Goal: Task Accomplishment & Management: Manage account settings

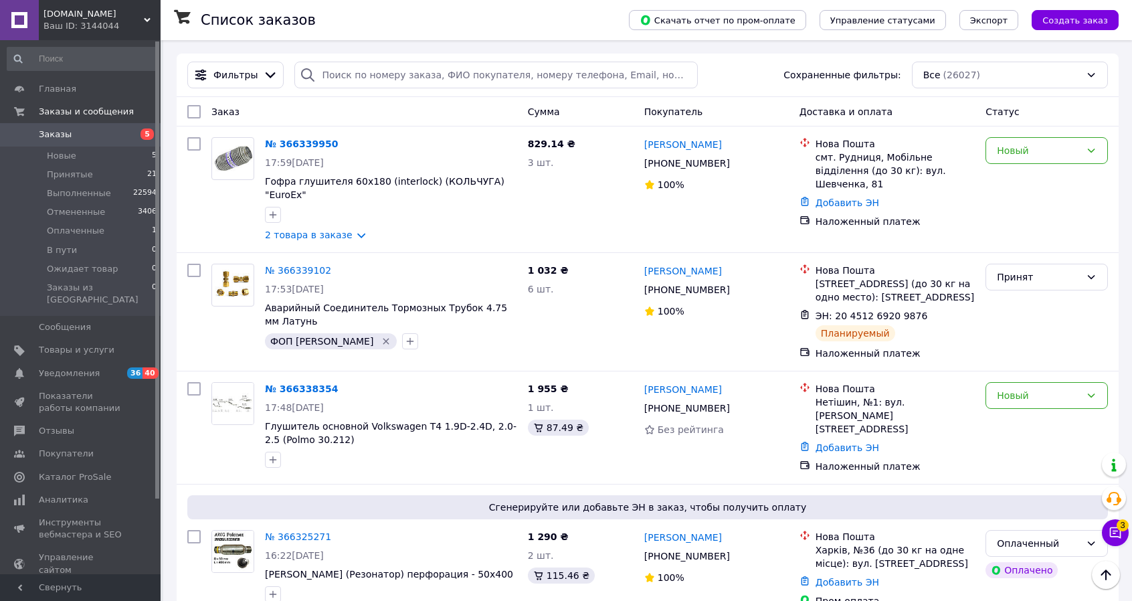
scroll to position [4014, 0]
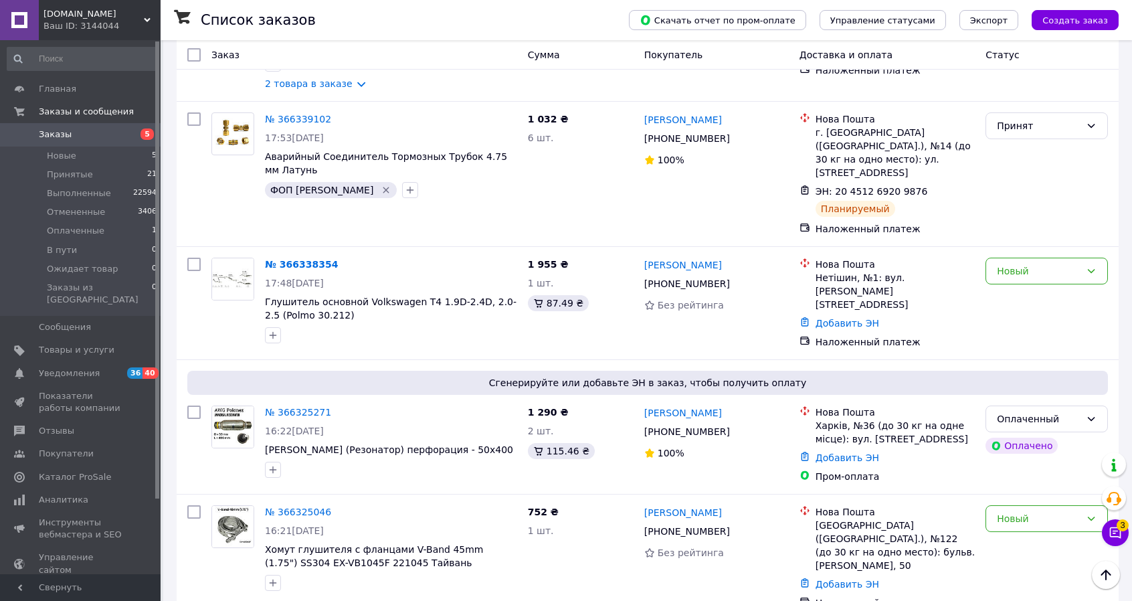
scroll to position [67, 0]
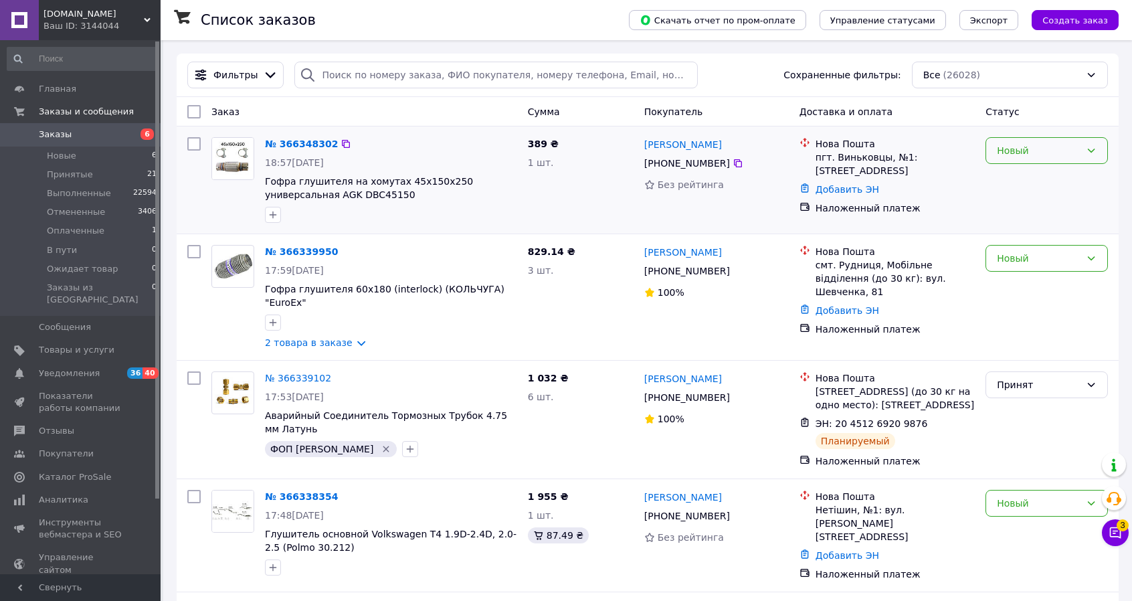
click at [1088, 149] on icon at bounding box center [1091, 150] width 11 height 11
click at [1065, 180] on li "Принят" at bounding box center [1046, 179] width 121 height 24
click at [308, 138] on link "№ 366348302" at bounding box center [301, 143] width 73 height 11
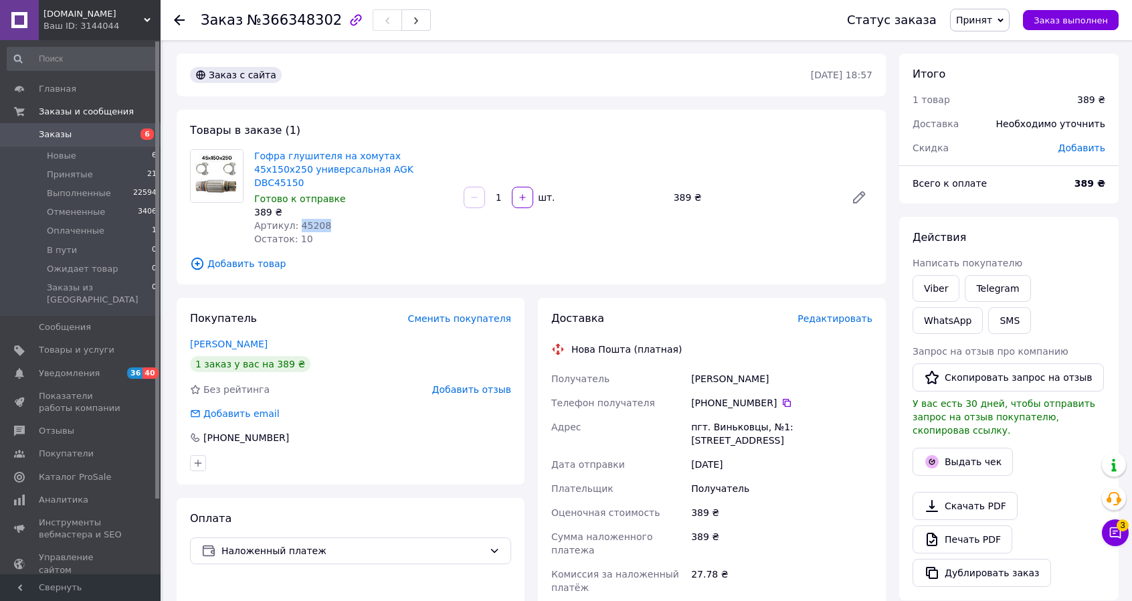
drag, startPoint x: 321, startPoint y: 214, endPoint x: 294, endPoint y: 217, distance: 27.0
click at [294, 219] on div "Артикул: 45208" at bounding box center [353, 225] width 199 height 13
copy span "45208"
click at [942, 282] on link "Viber" at bounding box center [936, 288] width 47 height 27
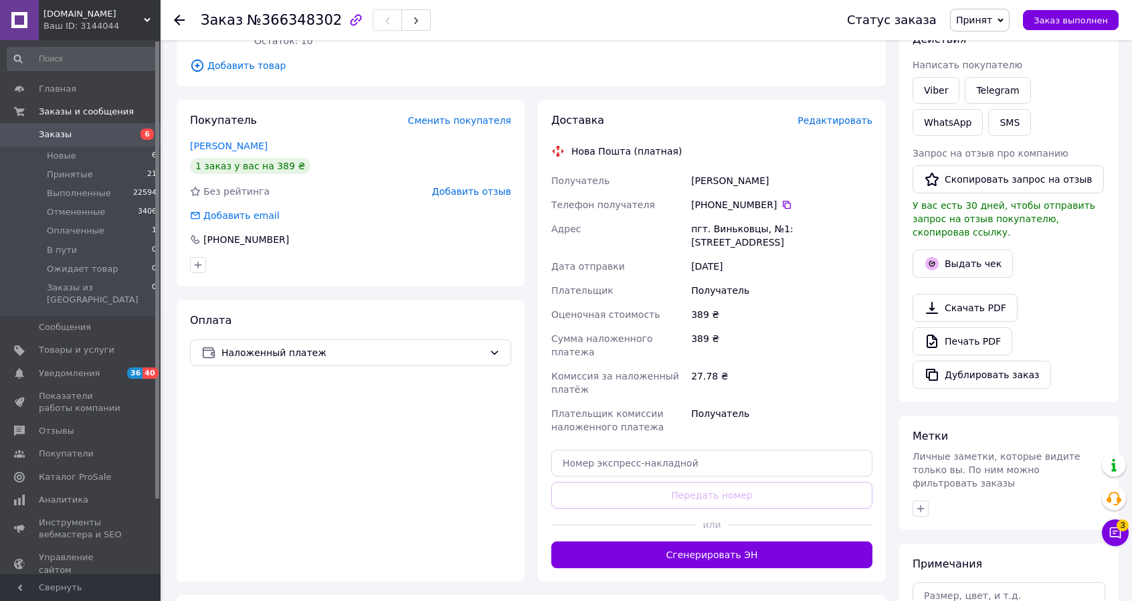
scroll to position [201, 0]
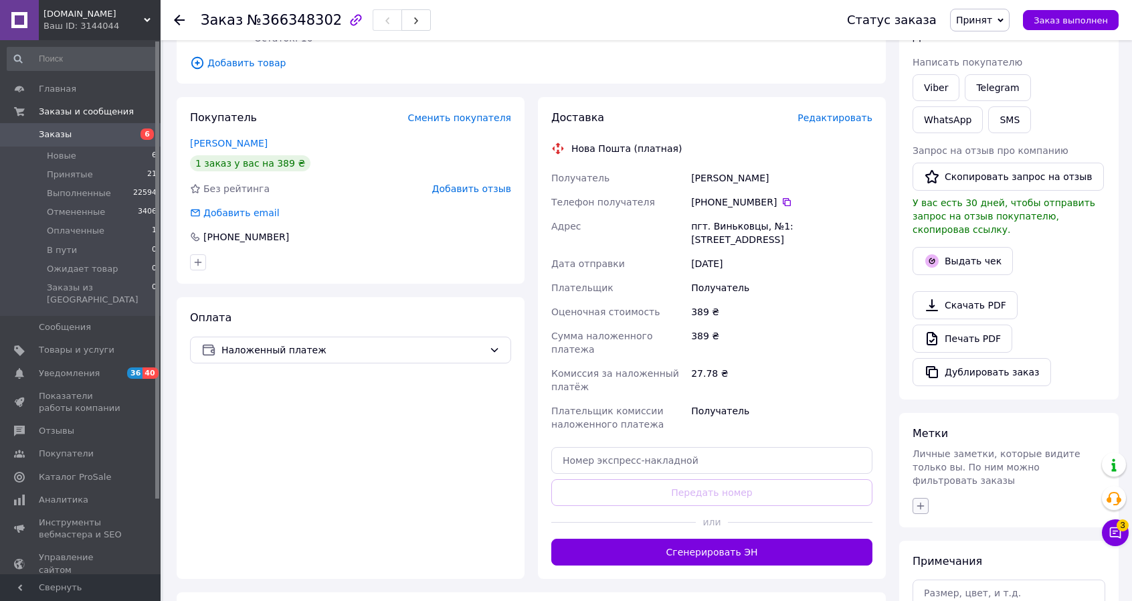
click at [927, 498] on button "button" at bounding box center [921, 506] width 16 height 16
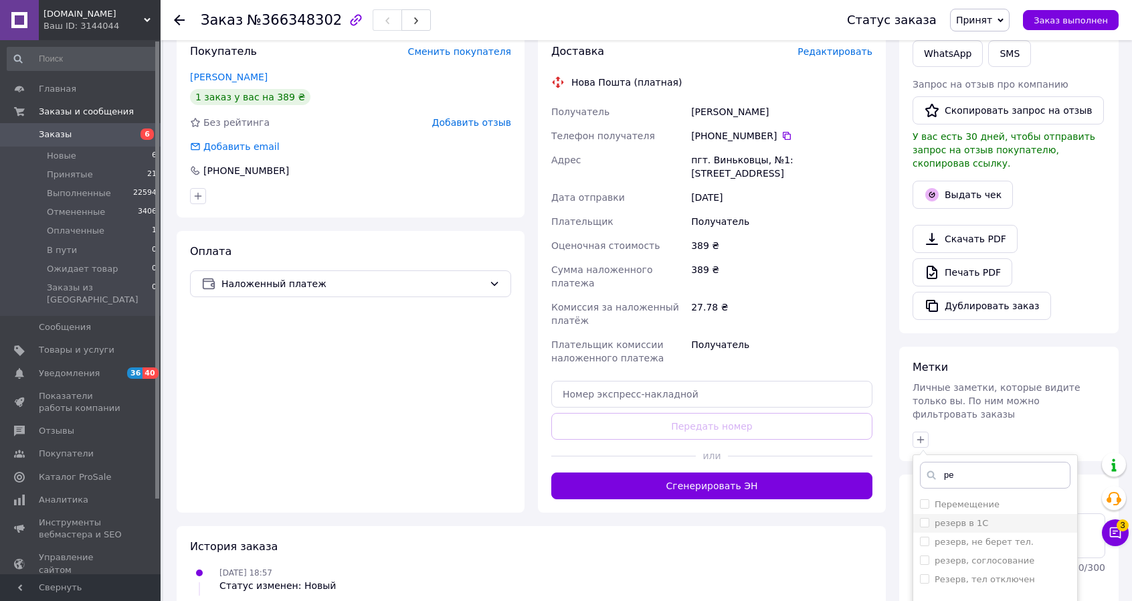
scroll to position [268, 0]
type input "ре"
click at [927, 536] on input "резерв, не берет тел." at bounding box center [924, 540] width 9 height 9
checkbox input "true"
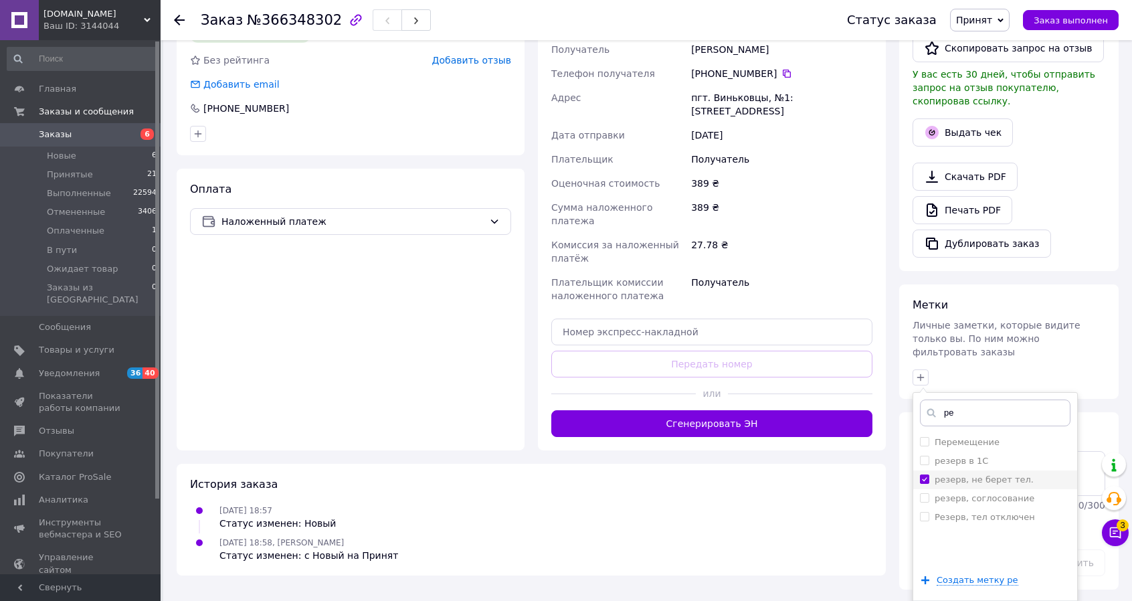
scroll to position [339, 0]
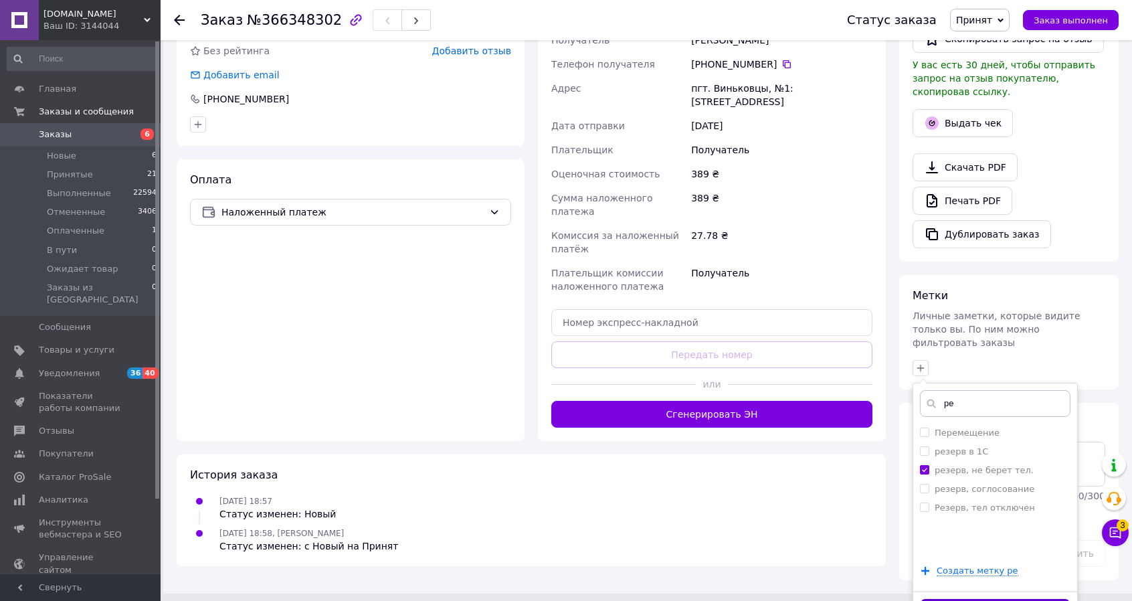
click at [989, 599] on button "Добавить метку" at bounding box center [995, 612] width 151 height 26
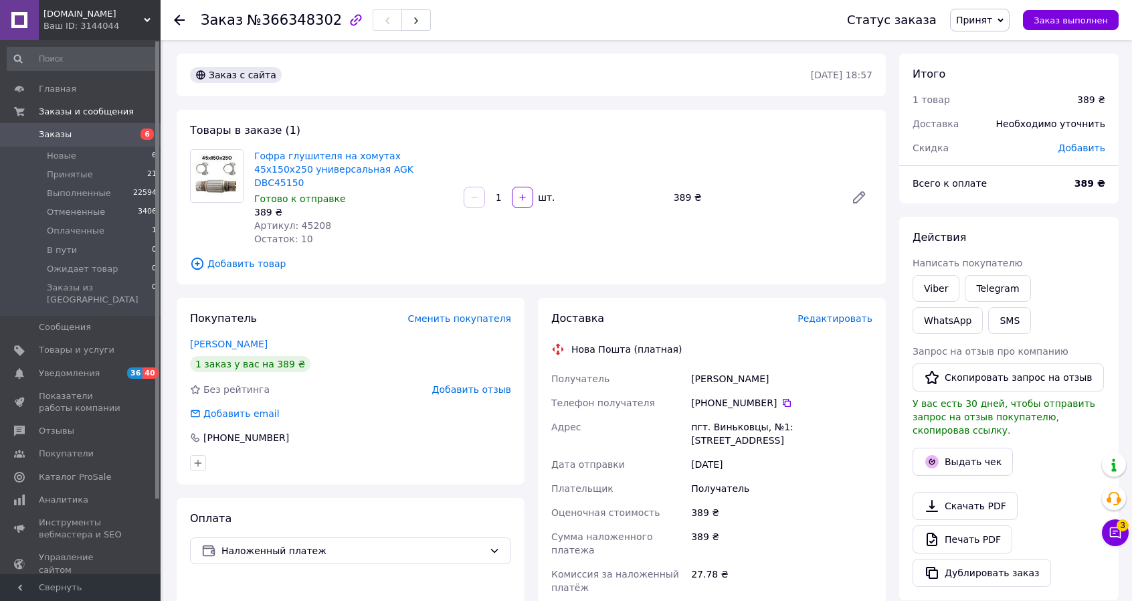
scroll to position [0, 0]
click at [313, 220] on span "Артикул: 45208" at bounding box center [292, 225] width 77 height 11
drag, startPoint x: 293, startPoint y: 209, endPoint x: 348, endPoint y: 211, distance: 54.9
click at [360, 219] on div "Артикул: 45208" at bounding box center [353, 225] width 199 height 13
copy span "45208"
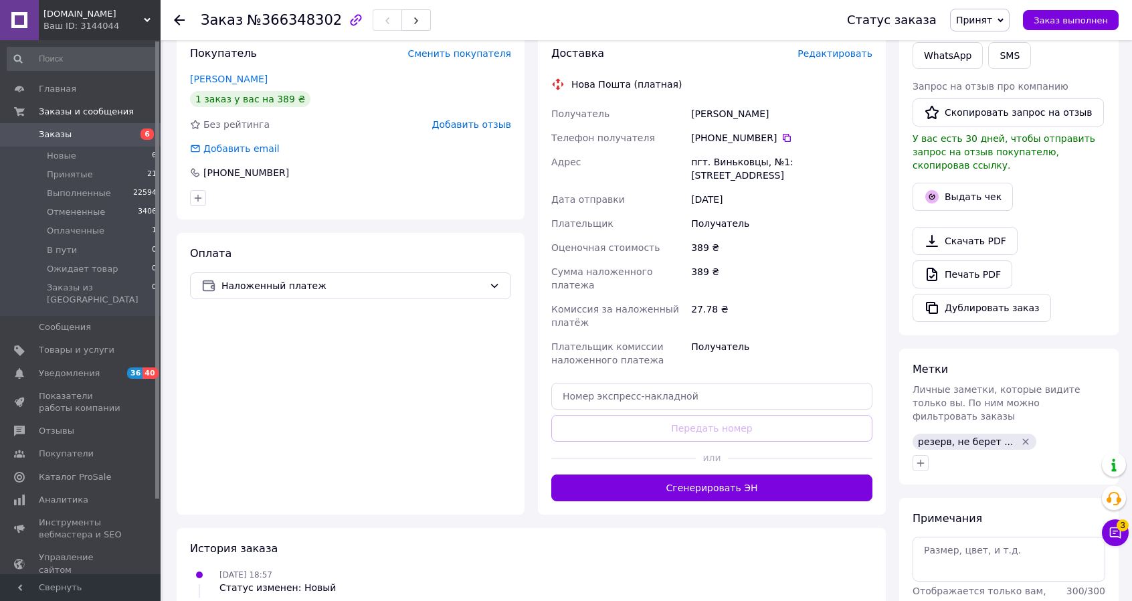
scroll to position [268, 0]
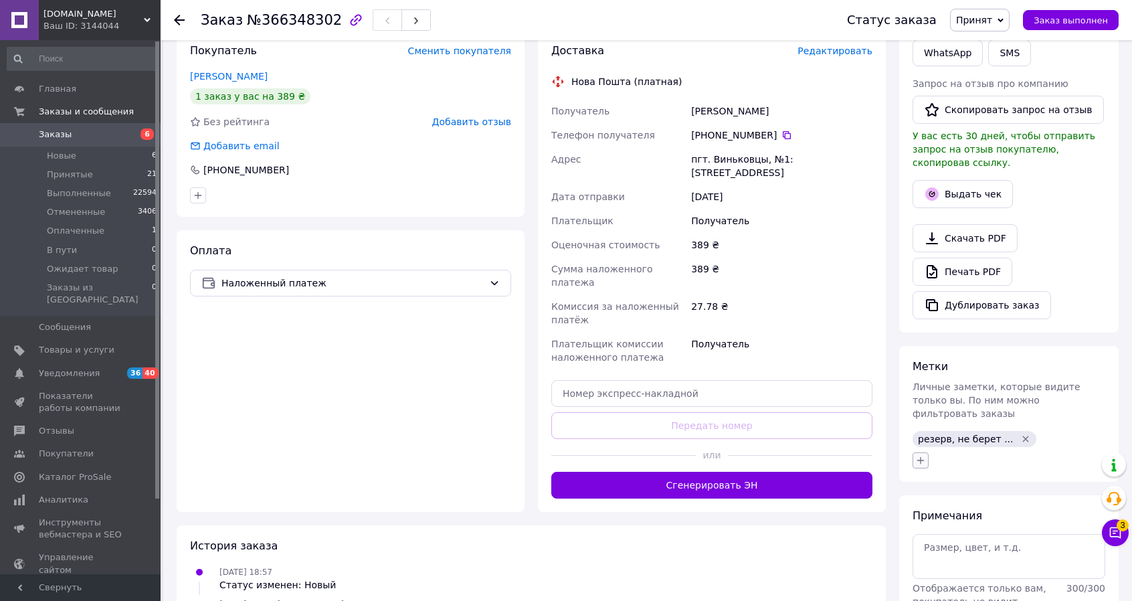
click at [919, 455] on icon "button" at bounding box center [920, 460] width 11 height 11
type input "фо"
click at [927, 520] on input "ФОП [PERSON_NAME]" at bounding box center [924, 524] width 9 height 9
checkbox input "true"
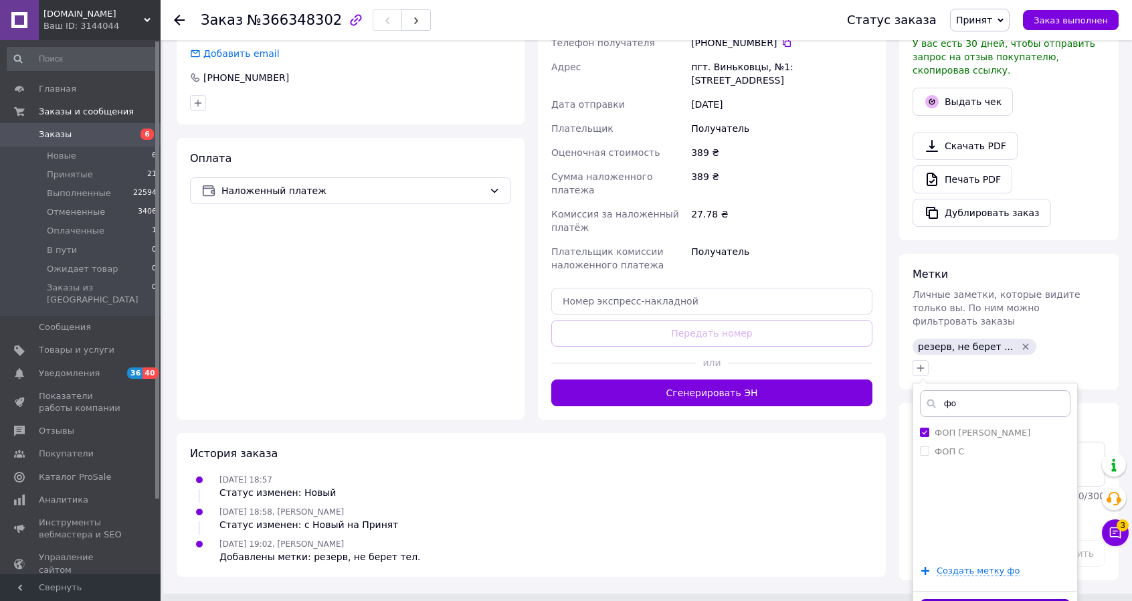
click at [1010, 599] on button "Добавить метку" at bounding box center [995, 612] width 151 height 26
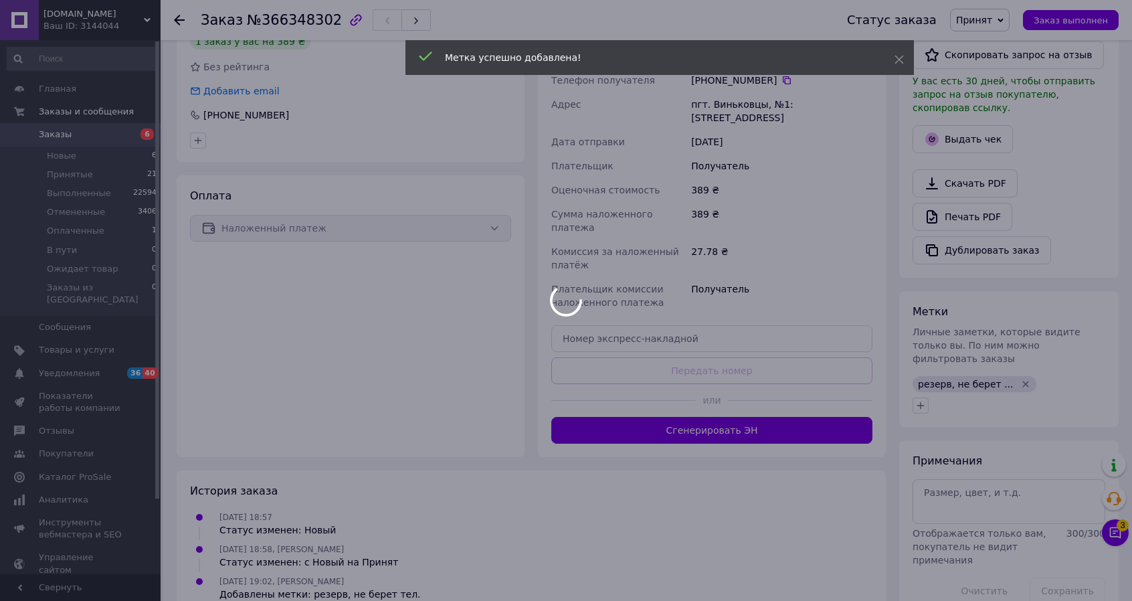
scroll to position [341, 0]
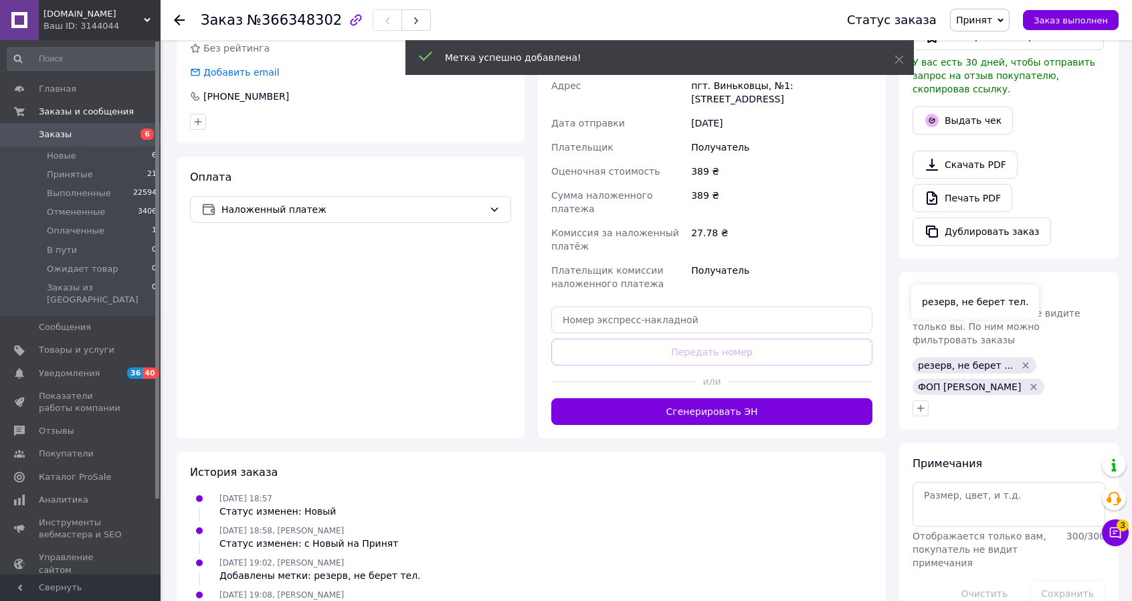
click at [1020, 360] on icon "Удалить метку" at bounding box center [1025, 365] width 11 height 11
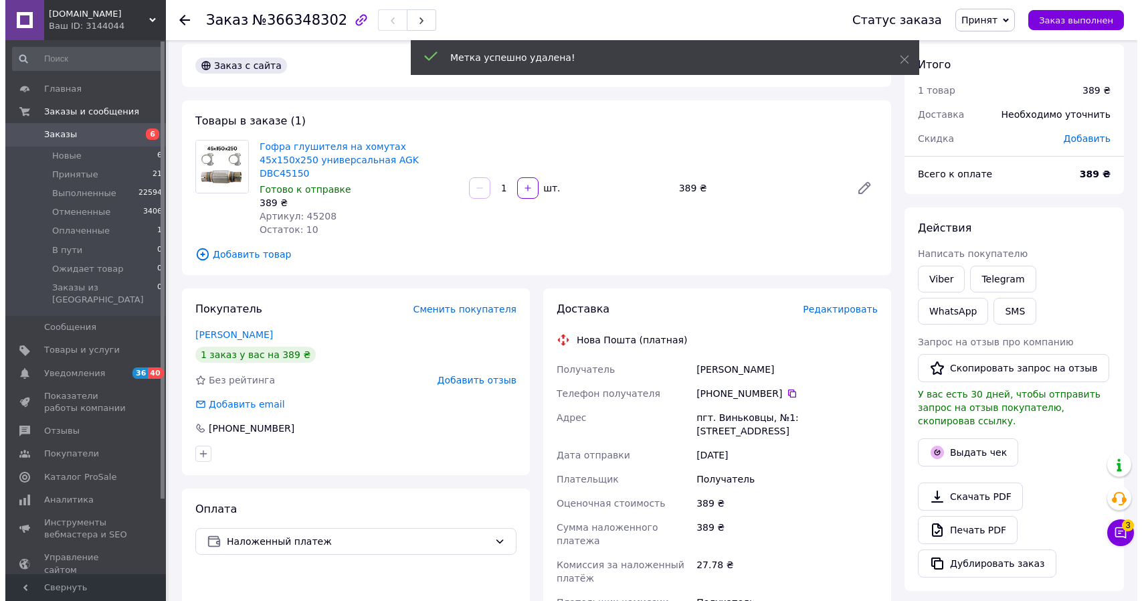
scroll to position [7, 0]
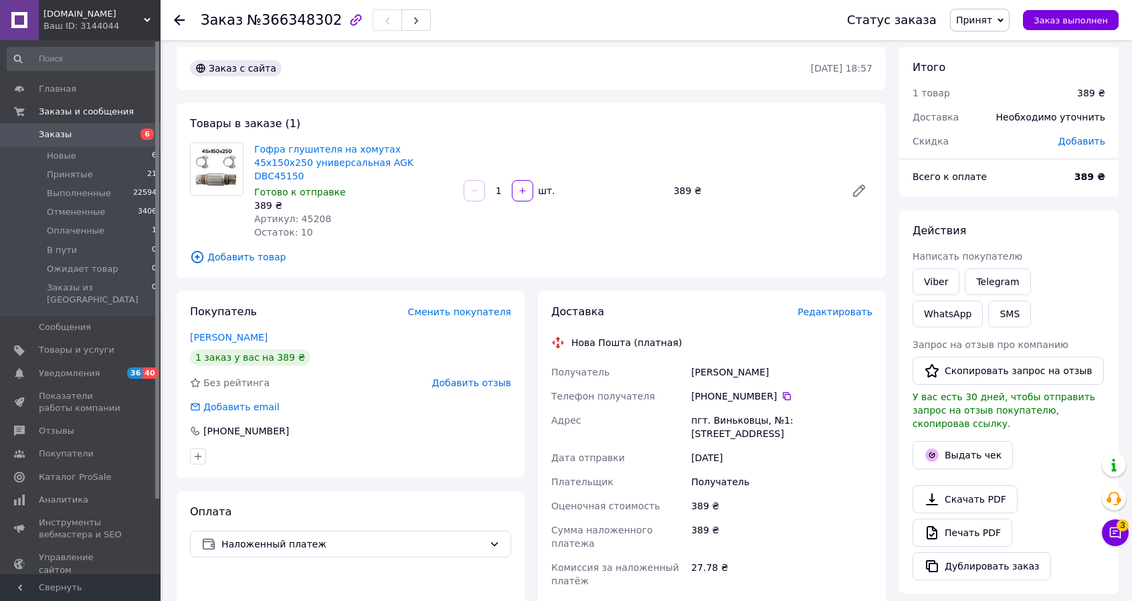
click at [840, 306] on span "Редактировать" at bounding box center [835, 311] width 75 height 11
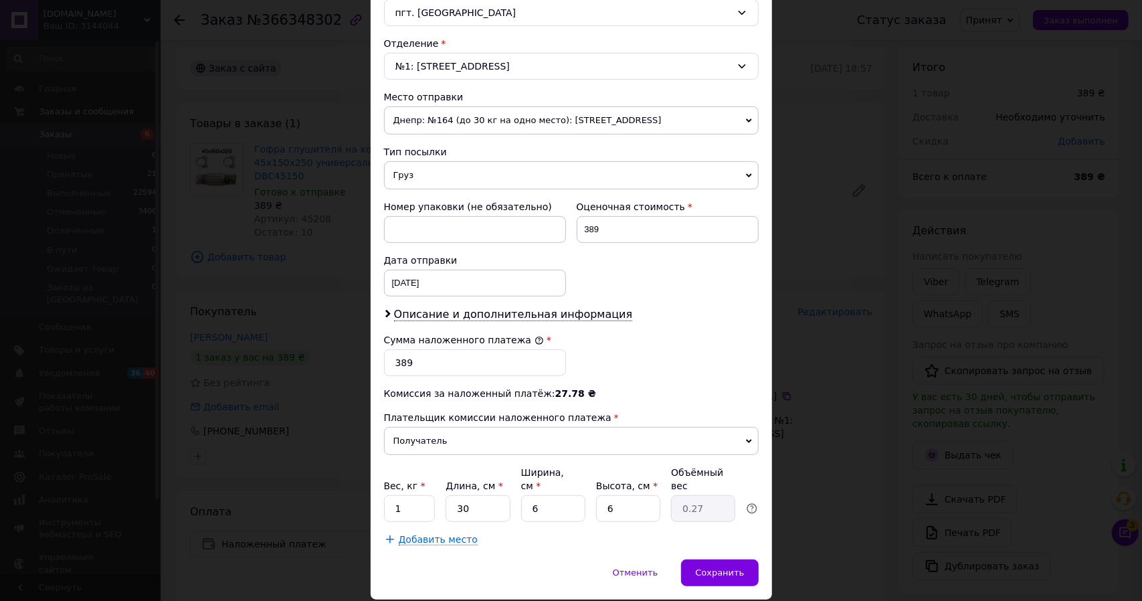
scroll to position [401, 0]
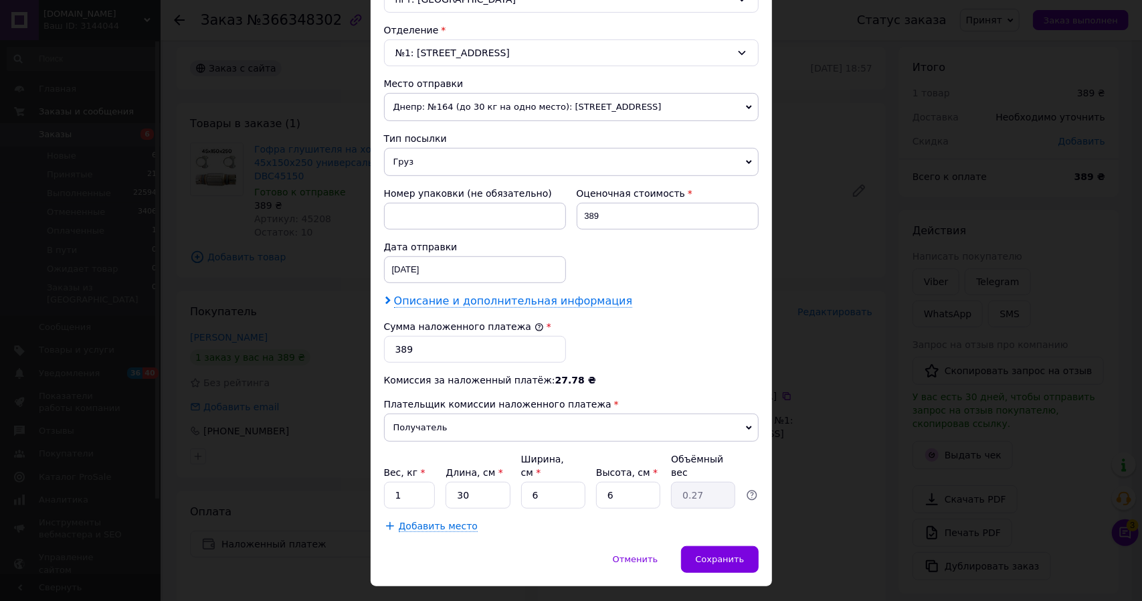
click at [498, 298] on span "Описание и дополнительная информация" at bounding box center [513, 300] width 239 height 13
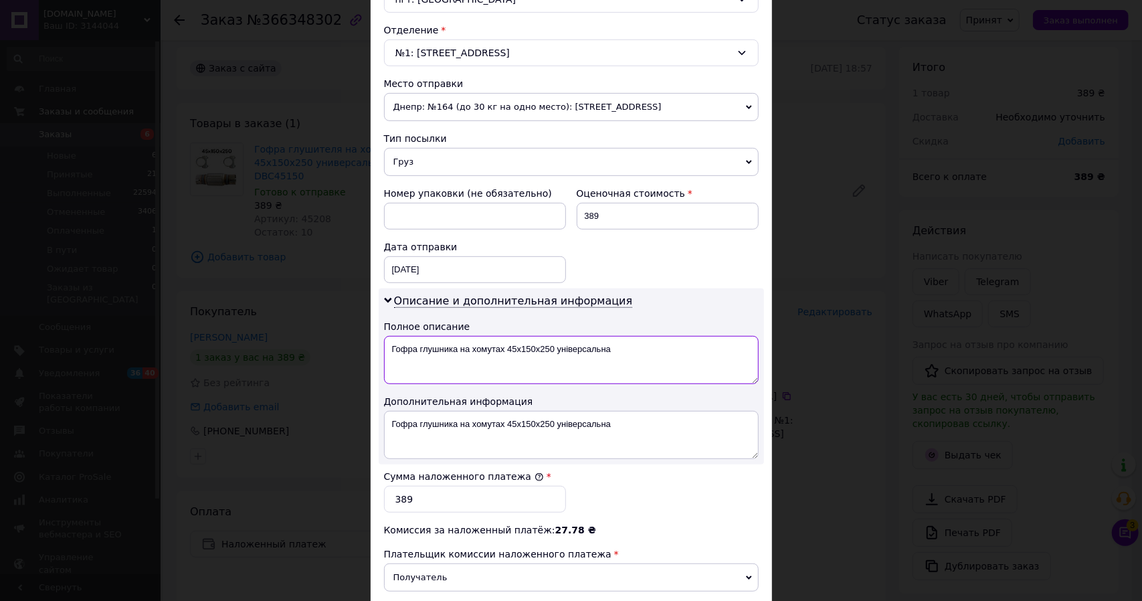
click at [417, 345] on textarea "Гофра глушника на хомутах 45х150x250 універсальна" at bounding box center [571, 360] width 375 height 48
drag, startPoint x: 435, startPoint y: 343, endPoint x: 504, endPoint y: 340, distance: 69.6
click at [504, 340] on textarea "Гофра глушника на хомутах 45х150x250 універсальна" at bounding box center [571, 360] width 375 height 48
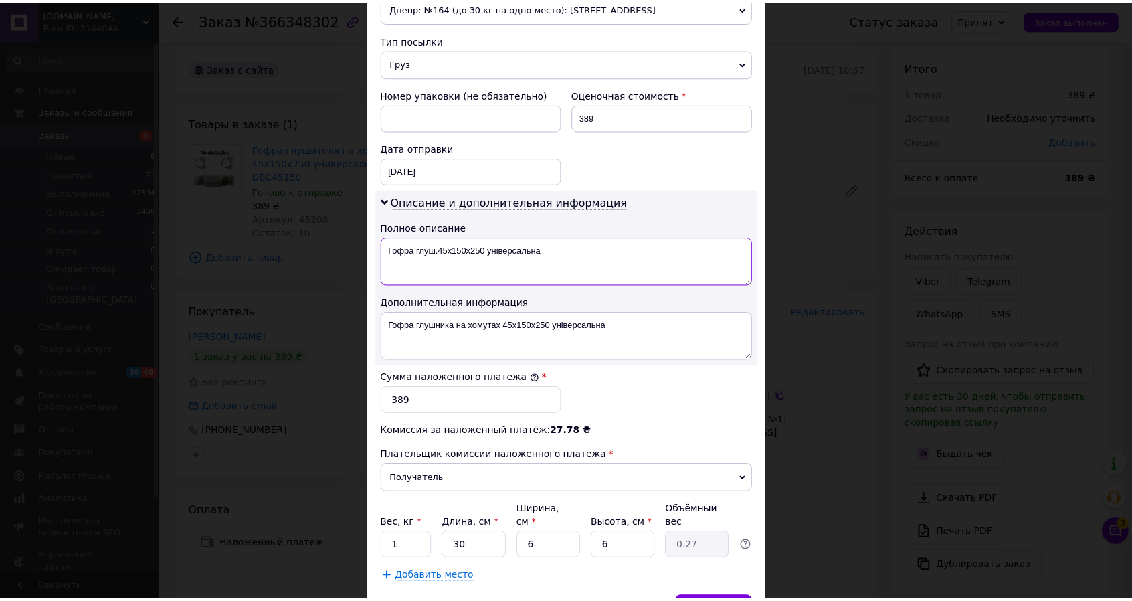
scroll to position [562, 0]
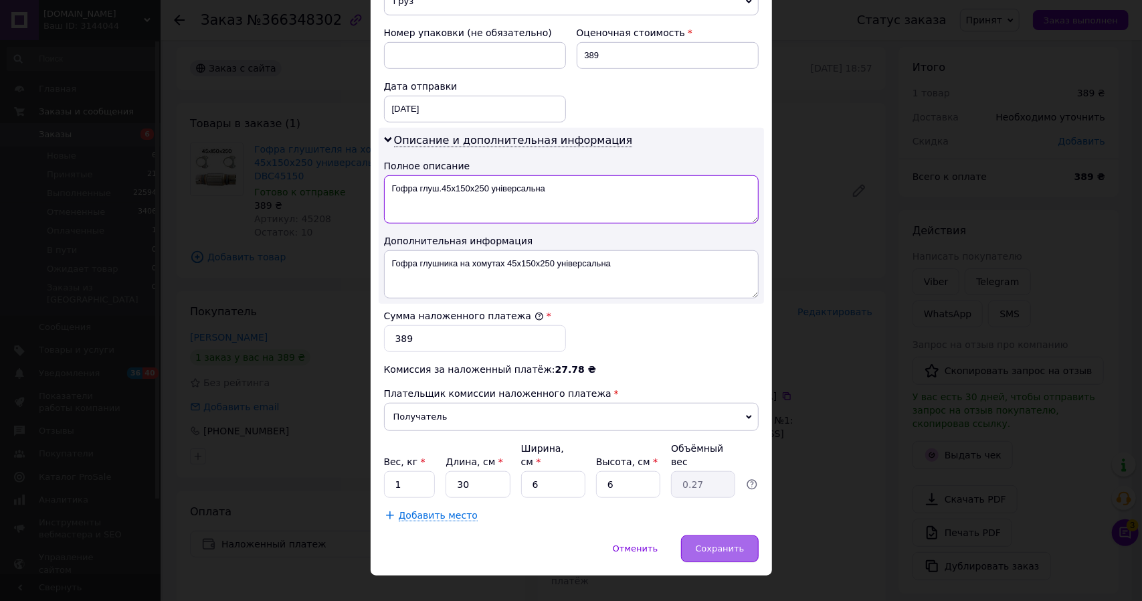
type textarea "Гофра глуш.45х150x250 універсальна"
click at [709, 543] on span "Сохранить" at bounding box center [719, 548] width 49 height 10
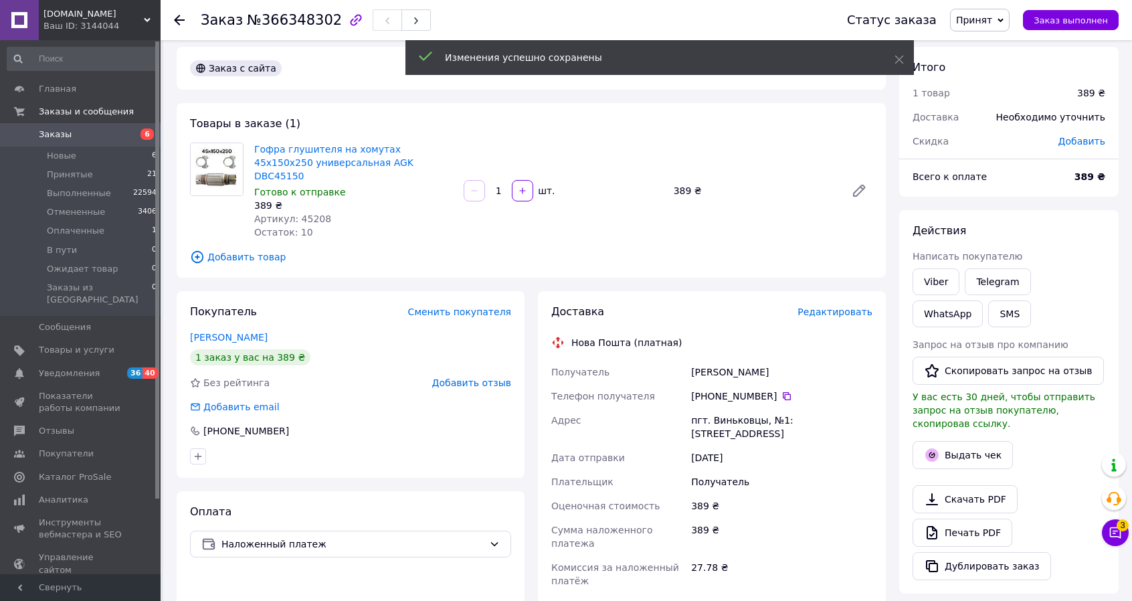
click at [50, 136] on span "Заказы" at bounding box center [55, 134] width 33 height 12
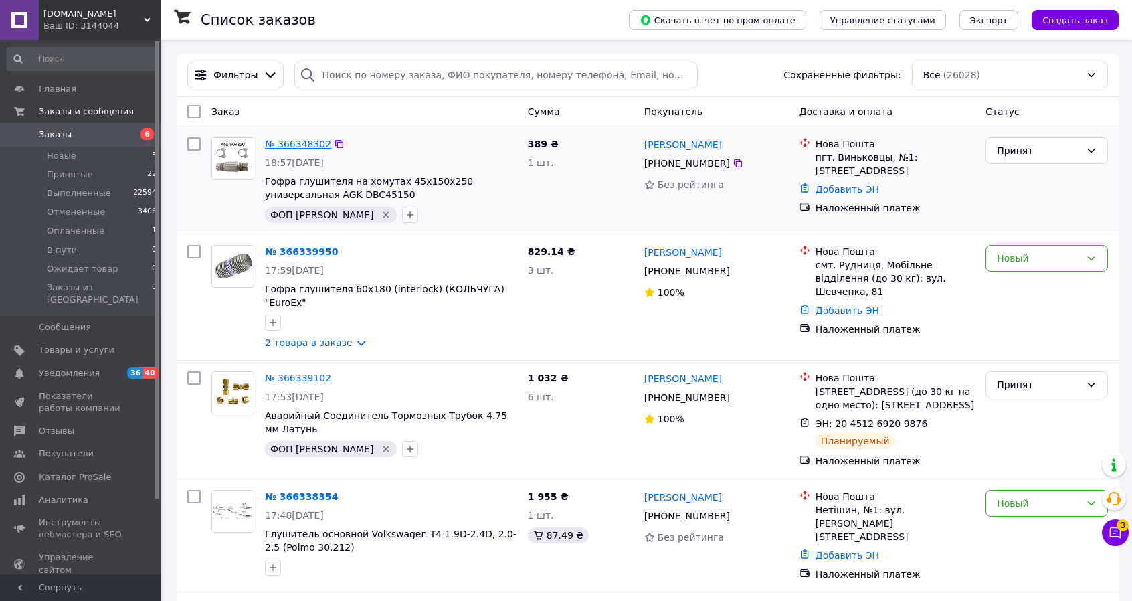
click at [308, 143] on link "№ 366348302" at bounding box center [298, 143] width 66 height 11
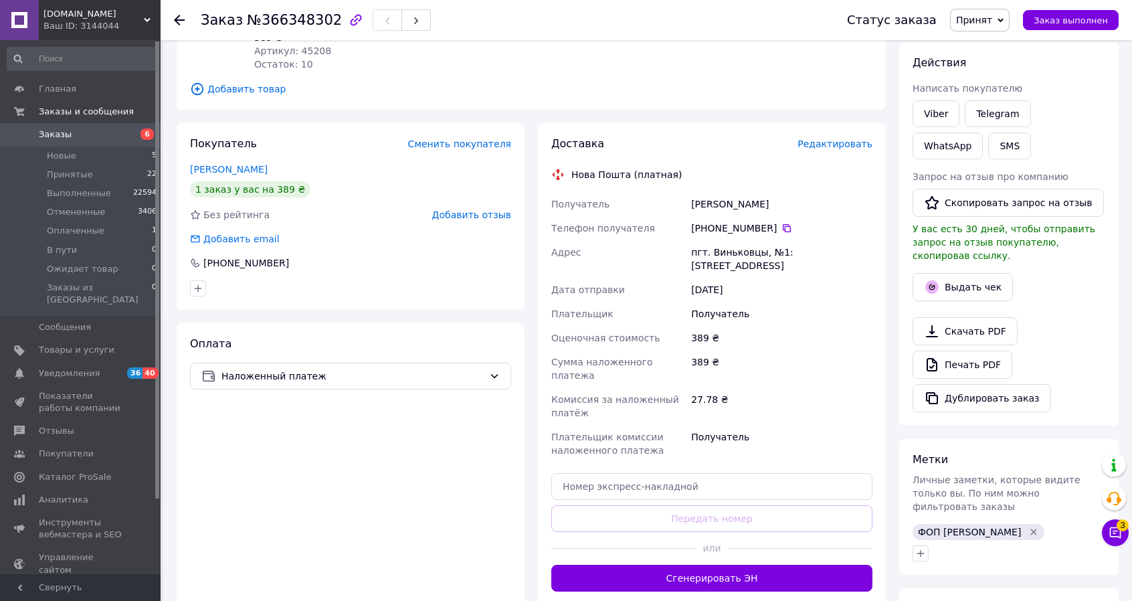
scroll to position [335, 0]
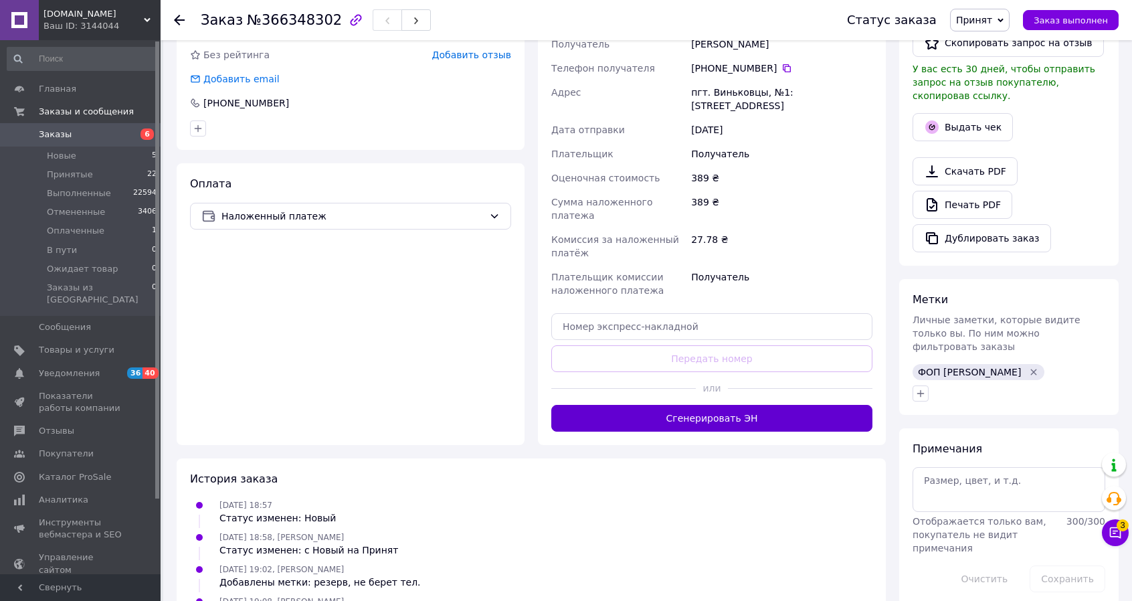
click at [723, 405] on button "Сгенерировать ЭН" at bounding box center [711, 418] width 321 height 27
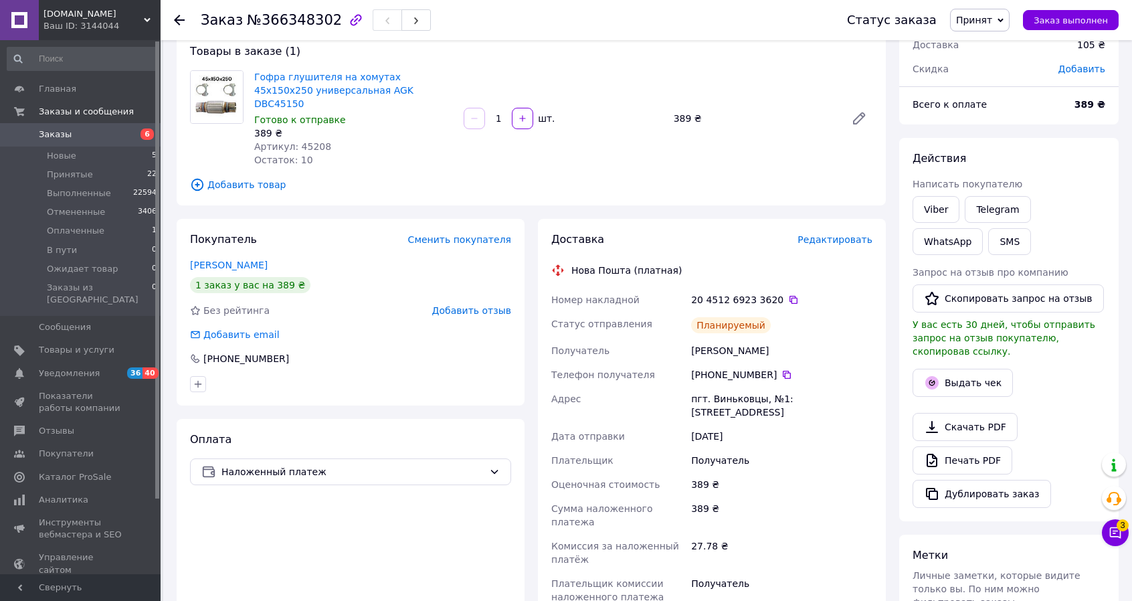
scroll to position [67, 0]
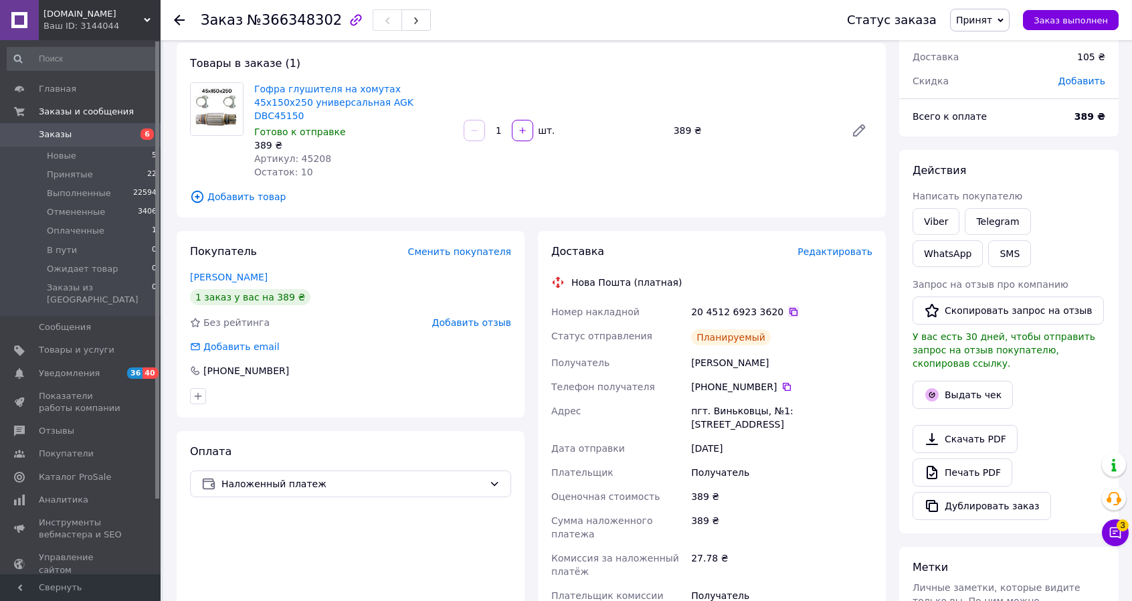
click at [788, 306] on icon at bounding box center [793, 311] width 11 height 11
click at [36, 129] on span at bounding box center [19, 134] width 39 height 12
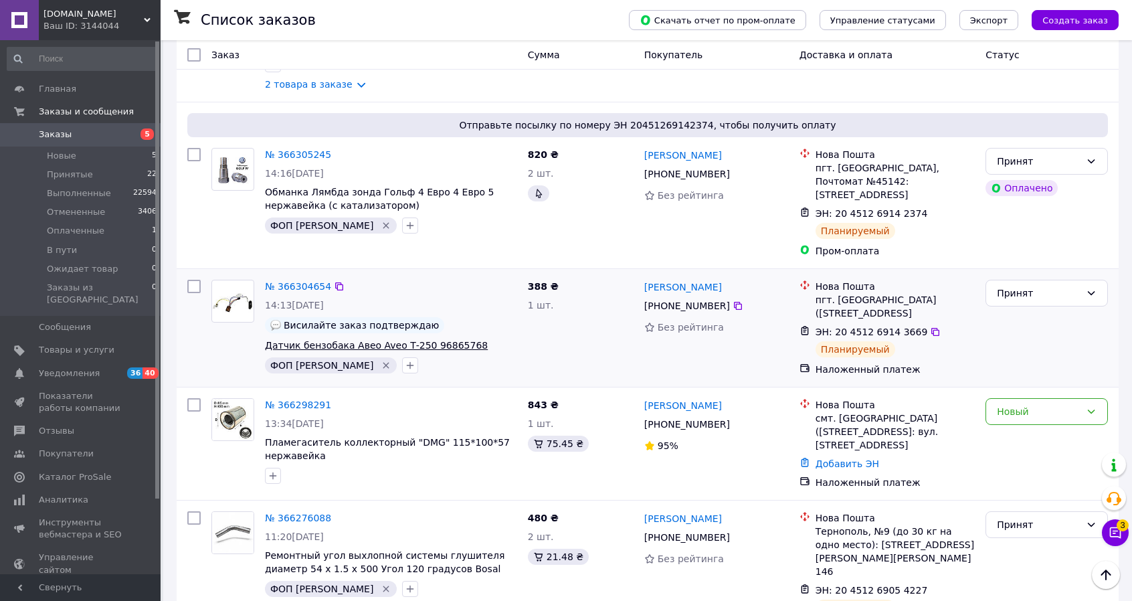
scroll to position [1271, 0]
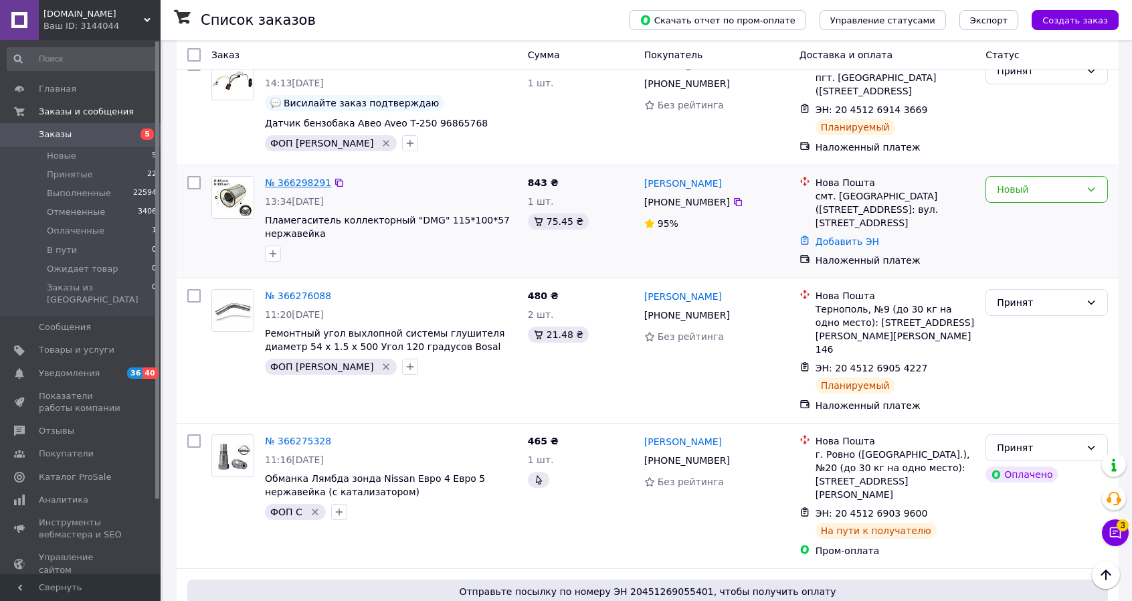
click at [294, 177] on link "№ 366298291" at bounding box center [298, 182] width 66 height 11
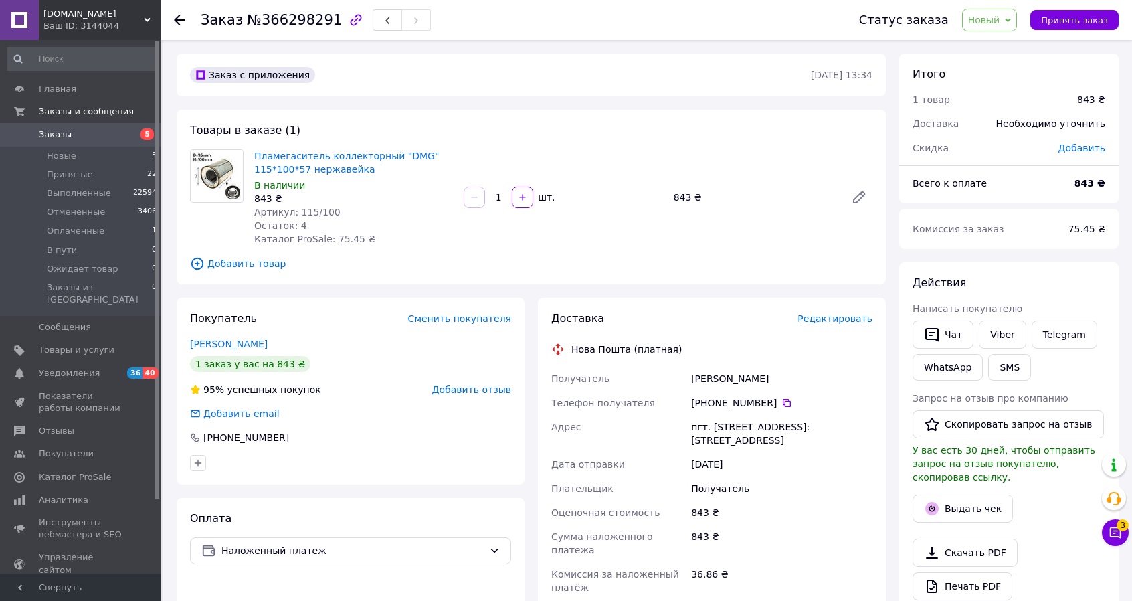
click at [47, 136] on span "Заказы" at bounding box center [55, 134] width 33 height 12
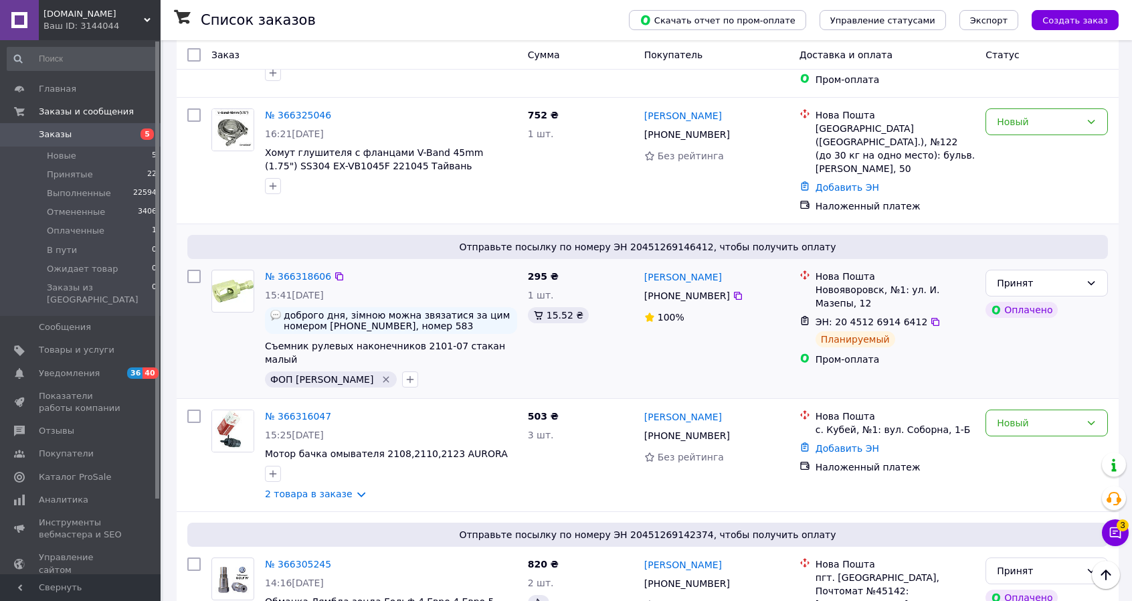
scroll to position [535, 0]
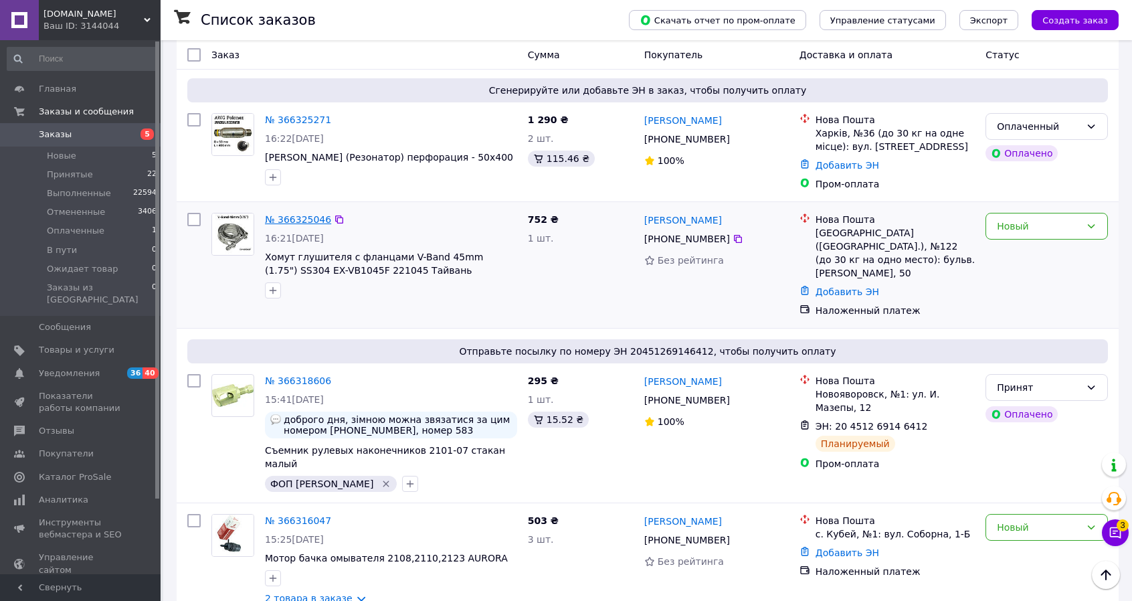
click at [297, 216] on link "№ 366325046" at bounding box center [298, 219] width 66 height 11
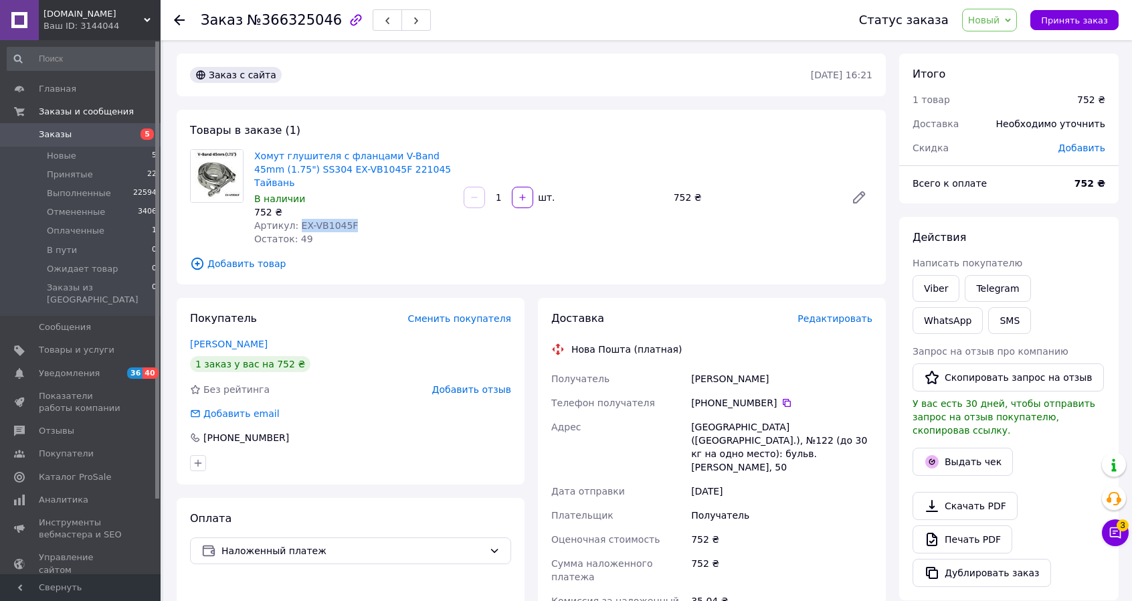
drag, startPoint x: 344, startPoint y: 211, endPoint x: 293, endPoint y: 213, distance: 50.9
click at [293, 219] on div "Артикул: EX-VB1045F" at bounding box center [353, 225] width 199 height 13
copy span "EX-VB1045F"
click at [52, 126] on link "Заказы 5" at bounding box center [82, 134] width 165 height 23
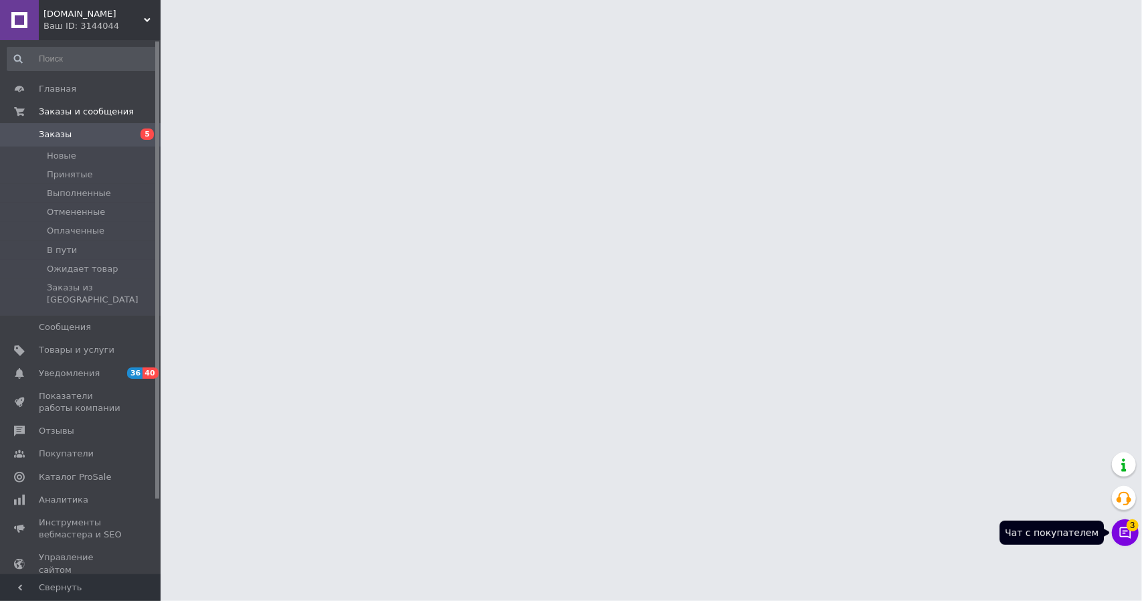
click at [1127, 528] on button "Чат с покупателем 3" at bounding box center [1125, 532] width 27 height 27
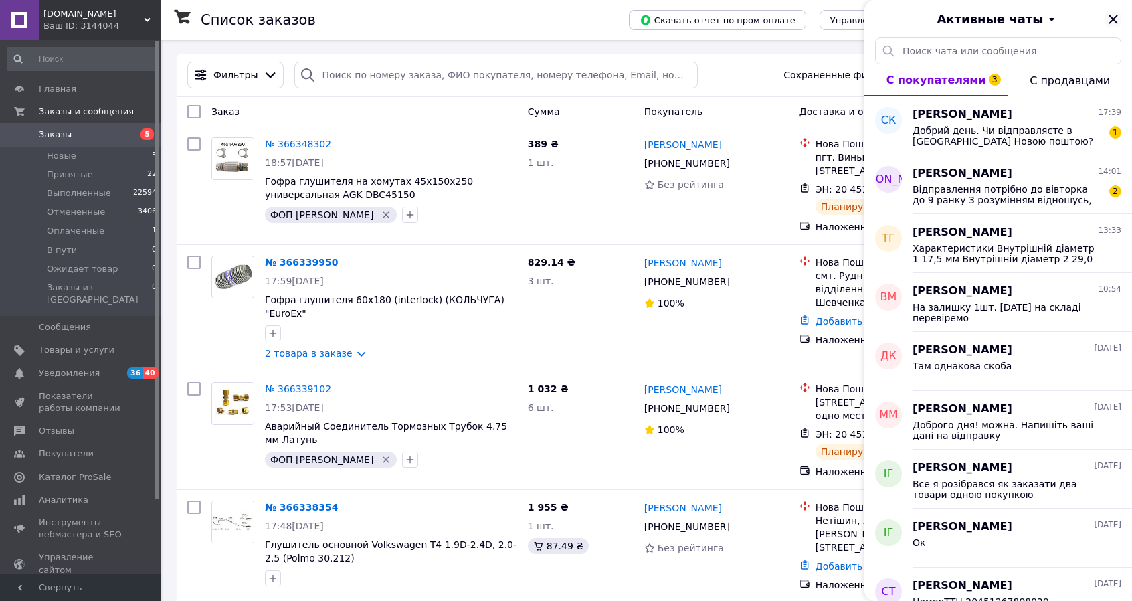
click at [1116, 15] on icon "Закрыть" at bounding box center [1113, 19] width 16 height 16
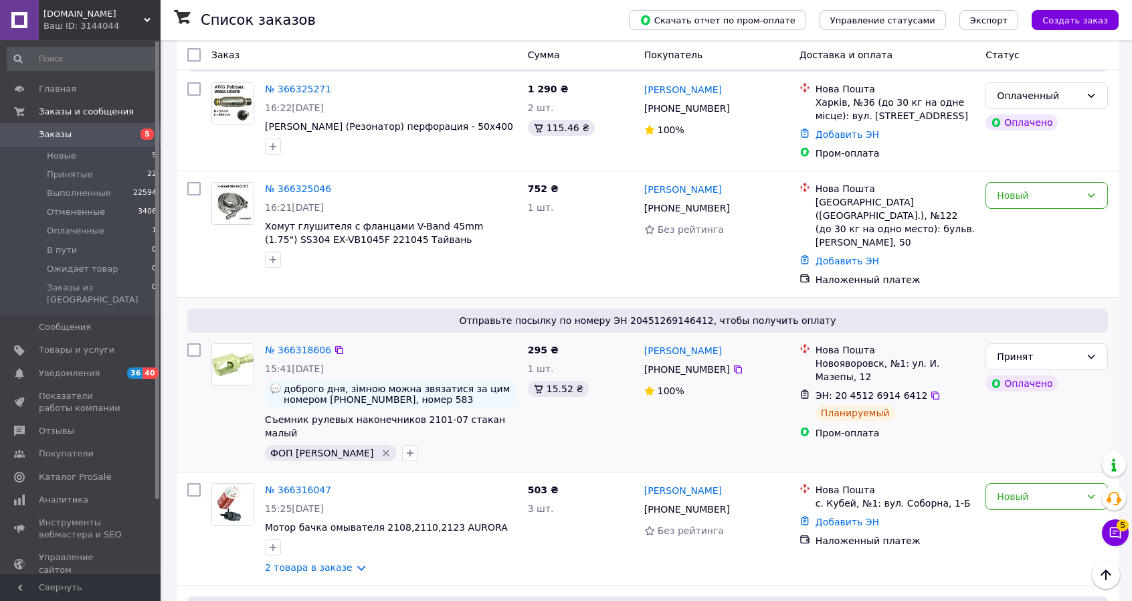
scroll to position [602, 0]
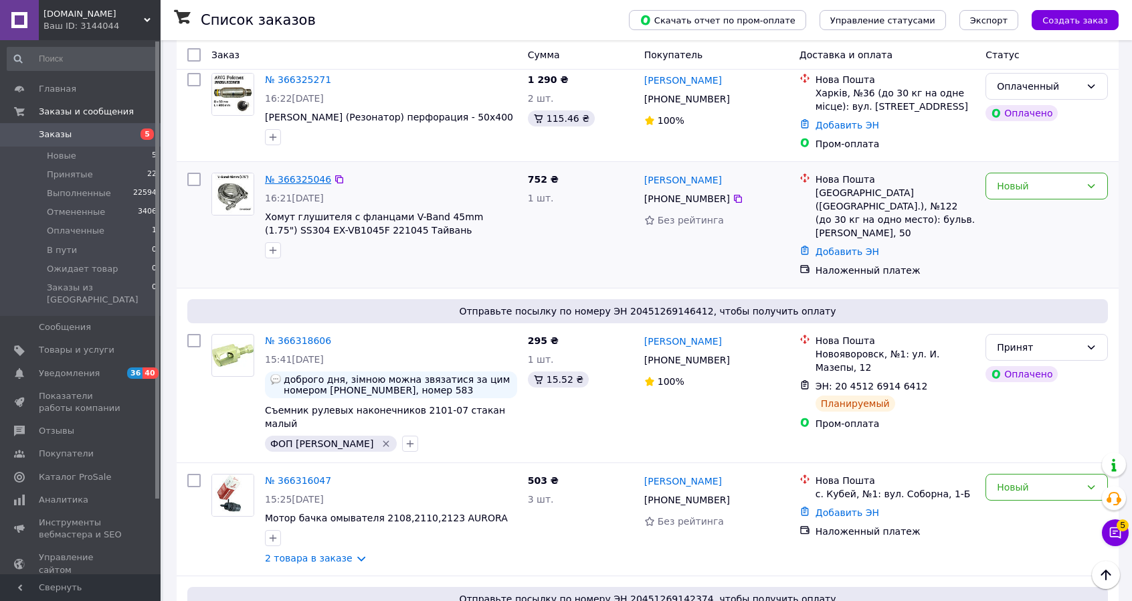
click at [294, 174] on link "№ 366325046" at bounding box center [298, 179] width 66 height 11
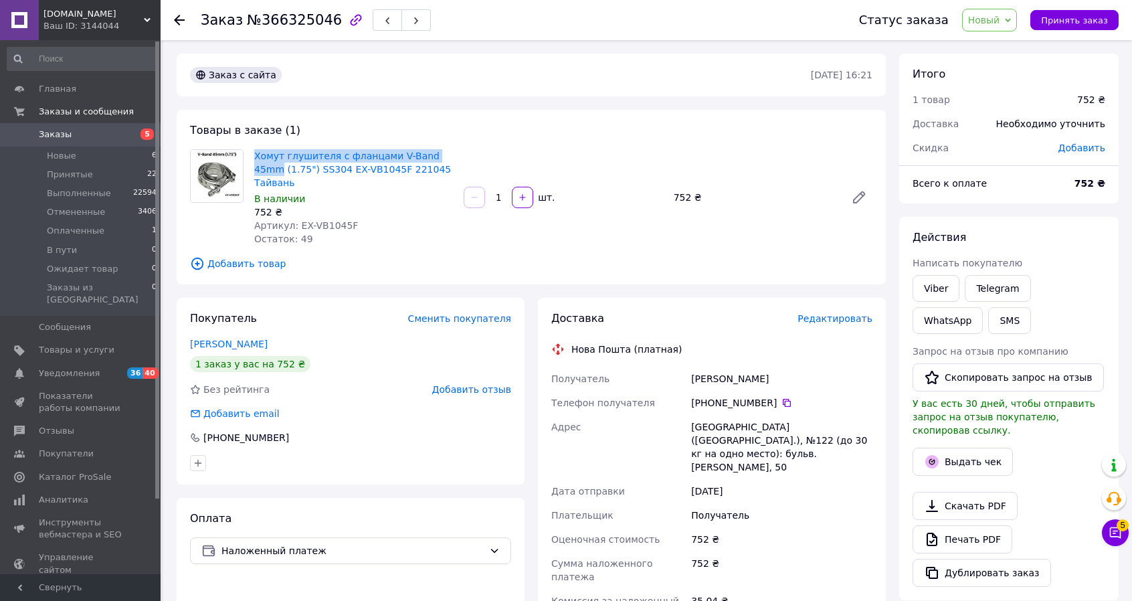
drag, startPoint x: 252, startPoint y: 155, endPoint x: 446, endPoint y: 155, distance: 194.0
click at [446, 155] on div "Хомут глушителя с фланцами V-Band 45mm (1.75") SS304 EX-VB1045F 221045 Тайвань …" at bounding box center [353, 198] width 209 height 102
copy link "Хомут глушителя с фланцами V-Band 45mm"
click at [40, 134] on span "Заказы" at bounding box center [55, 134] width 33 height 12
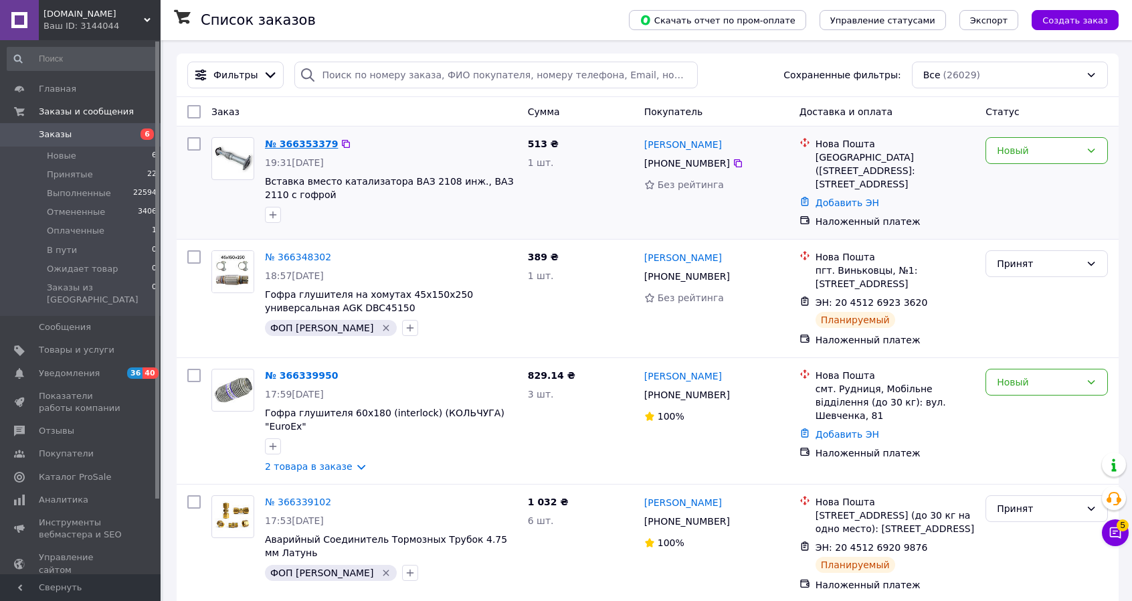
click at [302, 140] on link "№ 366353379" at bounding box center [301, 143] width 73 height 11
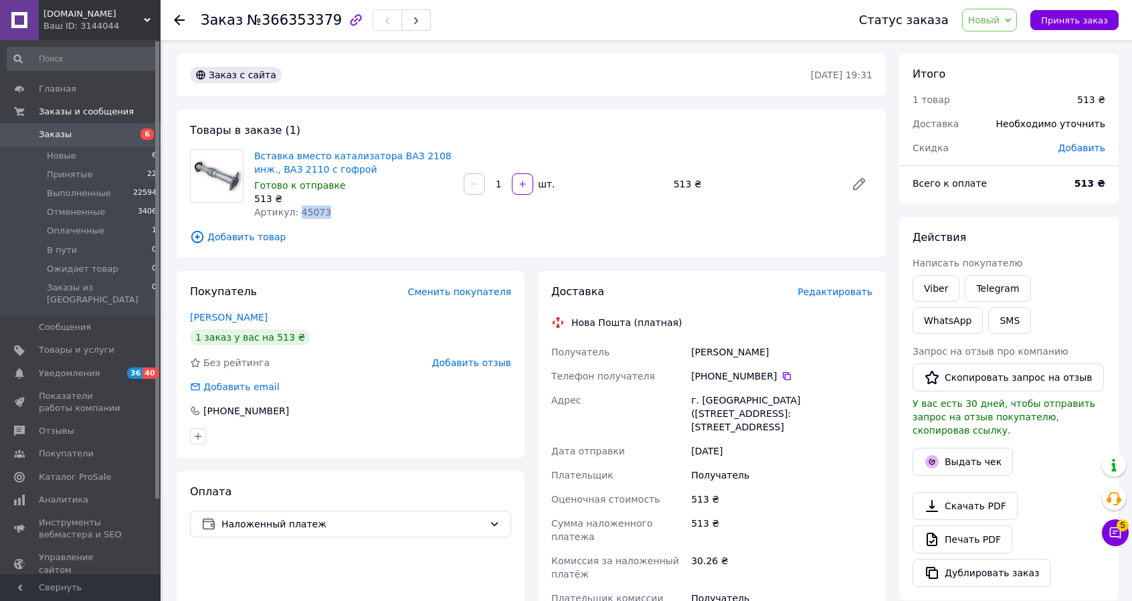
drag, startPoint x: 324, startPoint y: 212, endPoint x: 294, endPoint y: 212, distance: 30.8
click at [294, 212] on div "Артикул: 45073" at bounding box center [353, 211] width 199 height 13
copy span "45073"
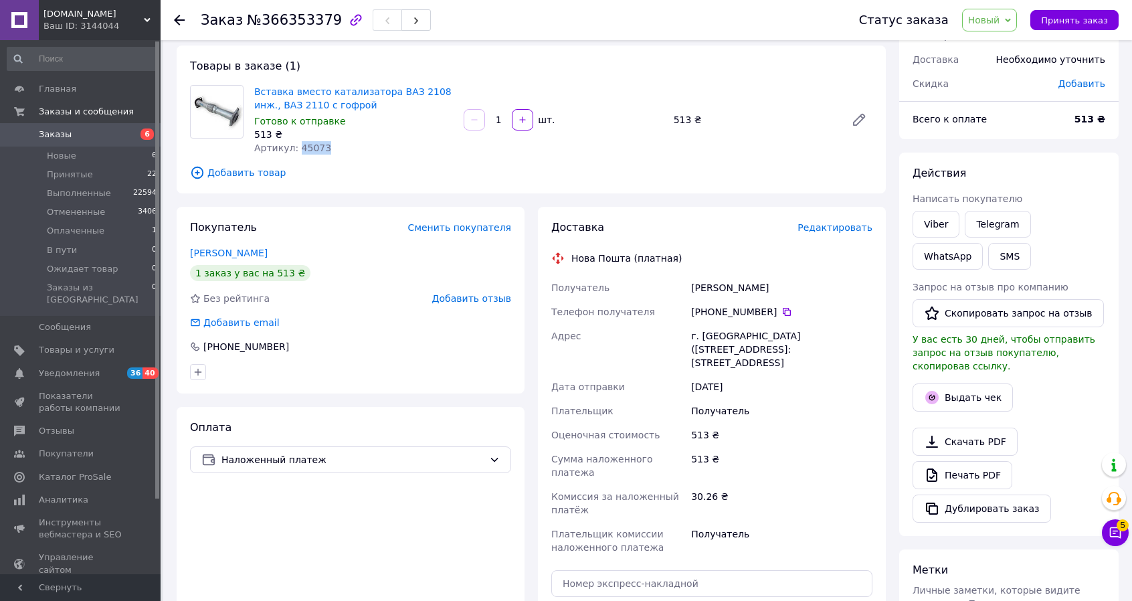
scroll to position [67, 0]
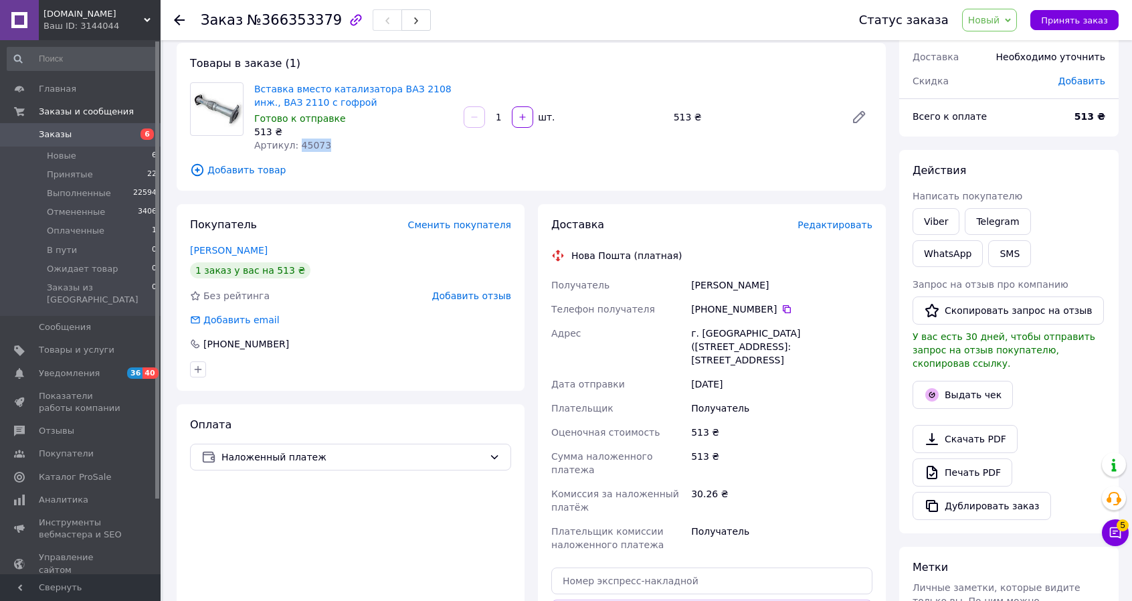
click at [1000, 24] on span "Новый" at bounding box center [984, 20] width 32 height 11
click at [1010, 51] on li "Принят" at bounding box center [1005, 47] width 84 height 20
click at [935, 220] on link "Viber" at bounding box center [936, 221] width 47 height 27
click at [937, 222] on link "Viber" at bounding box center [936, 221] width 47 height 27
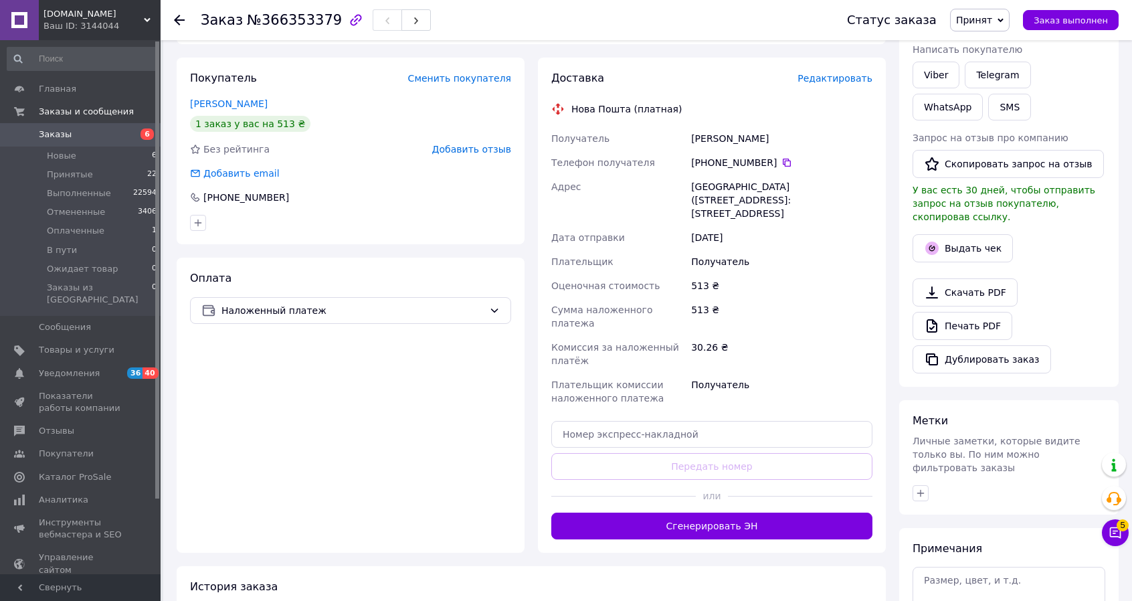
scroll to position [268, 0]
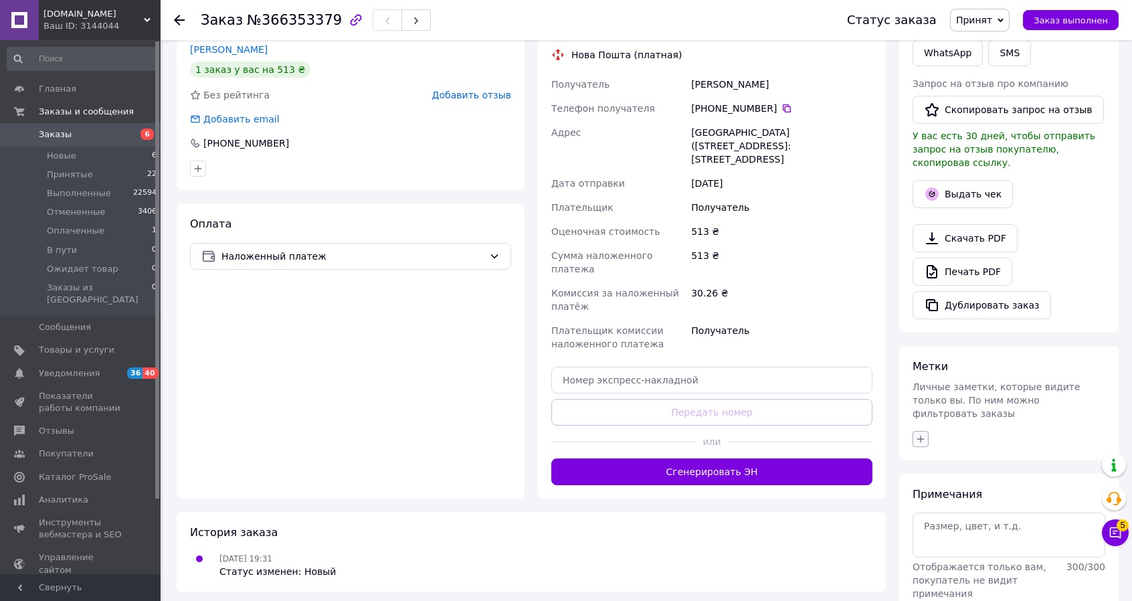
click at [919, 435] on icon "button" at bounding box center [920, 438] width 7 height 7
type input "фо"
click at [926, 498] on input "ФОП [PERSON_NAME]" at bounding box center [924, 502] width 9 height 9
checkbox input "true"
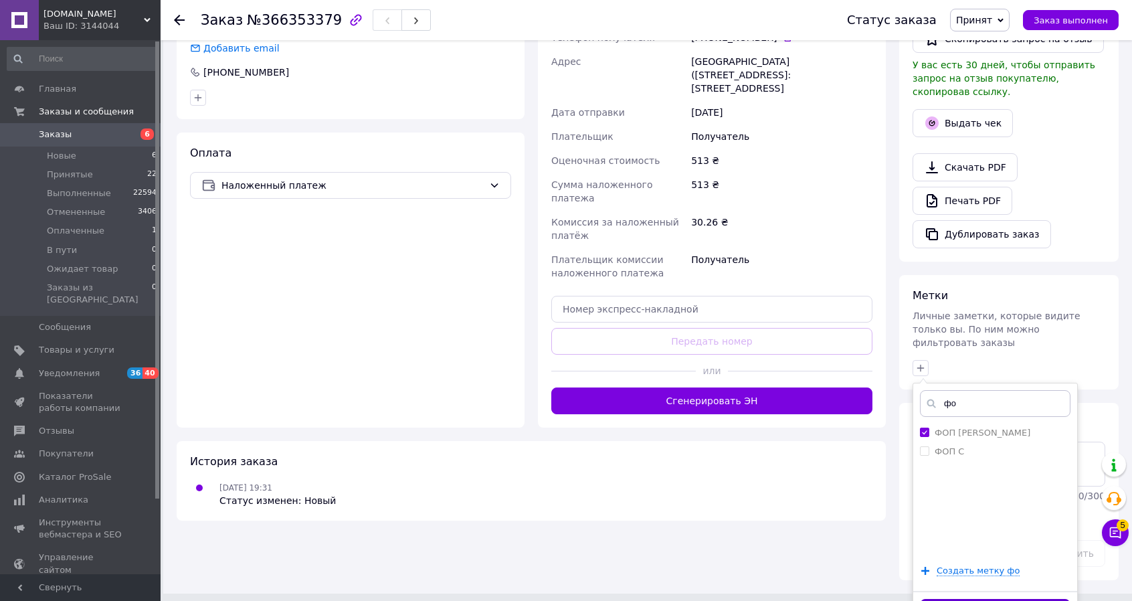
click at [970, 599] on button "Добавить метку" at bounding box center [995, 612] width 151 height 26
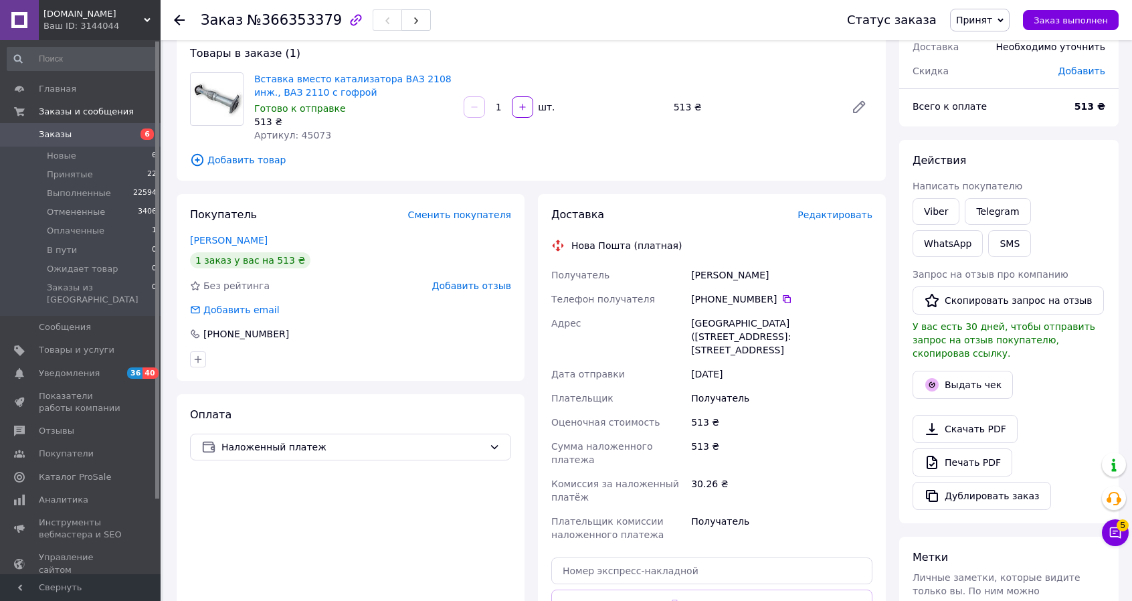
scroll to position [0, 0]
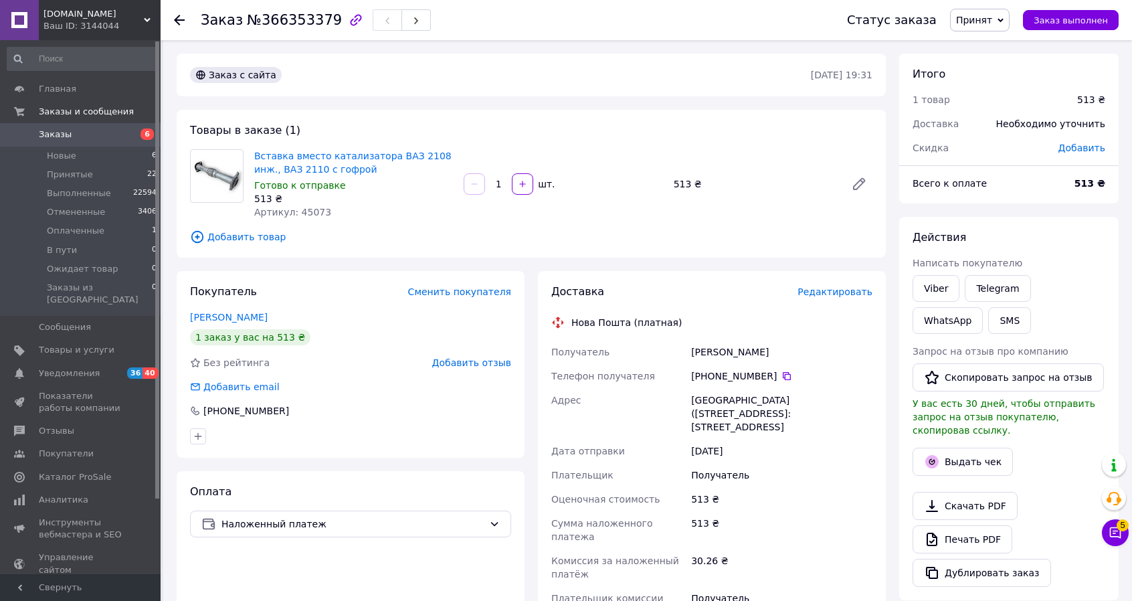
click at [50, 133] on span "Заказы" at bounding box center [55, 134] width 33 height 12
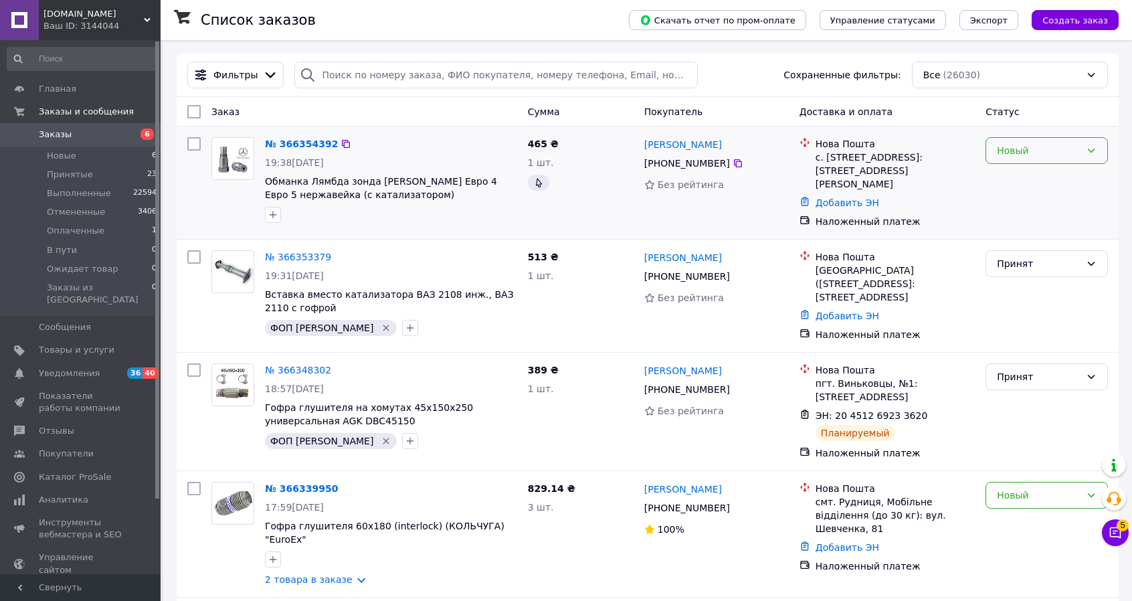
click at [1042, 151] on div "Новый" at bounding box center [1039, 150] width 84 height 15
click at [1022, 183] on li "Принят" at bounding box center [1046, 179] width 121 height 24
click at [294, 144] on link "№ 366354392" at bounding box center [298, 143] width 66 height 11
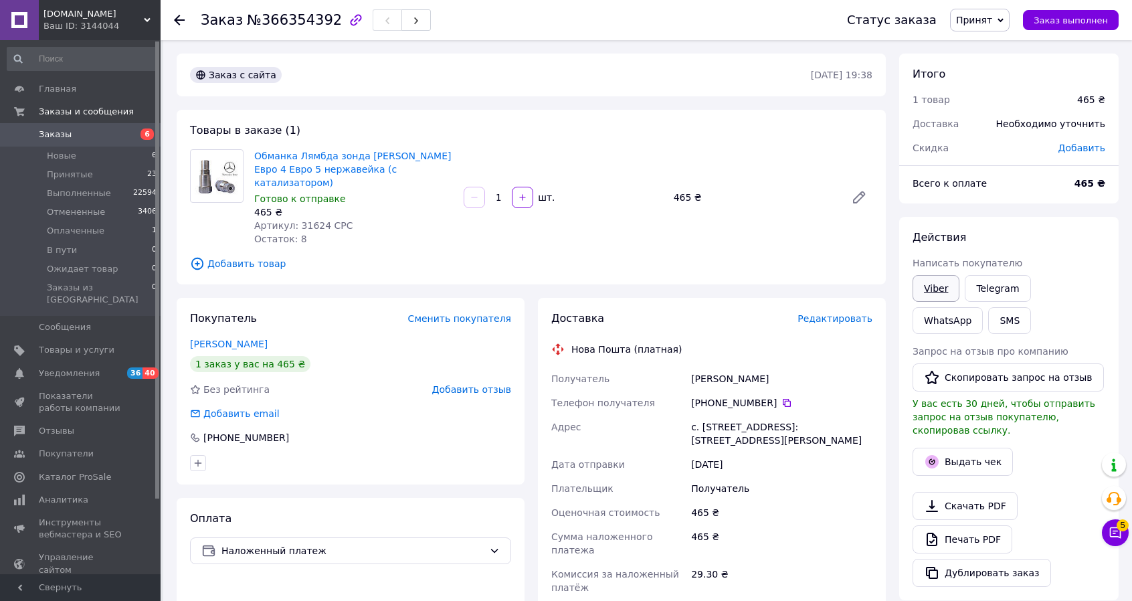
click at [943, 287] on link "Viber" at bounding box center [936, 288] width 47 height 27
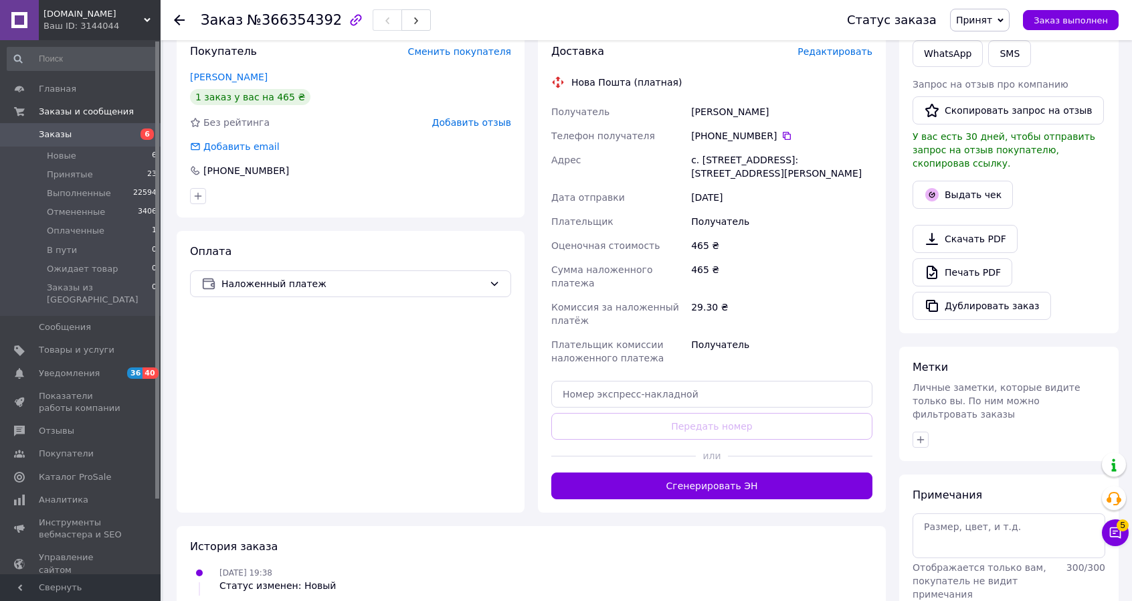
scroll to position [268, 0]
click at [918, 434] on icon "button" at bounding box center [920, 439] width 11 height 11
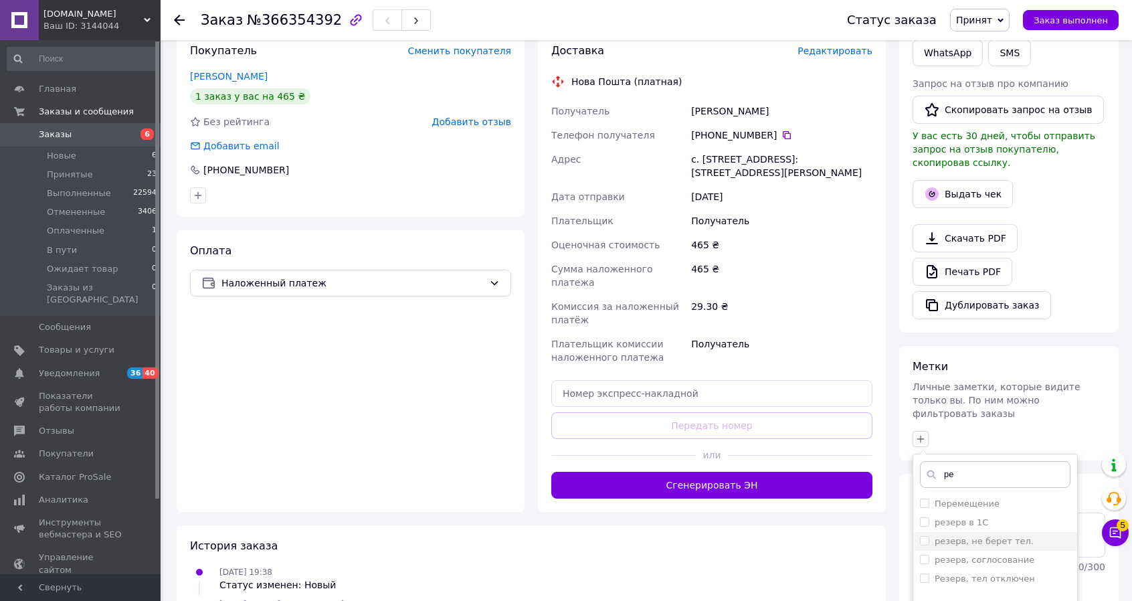
type input "ре"
click at [926, 536] on input "резерв, не берет тел." at bounding box center [924, 540] width 9 height 9
checkbox input "true"
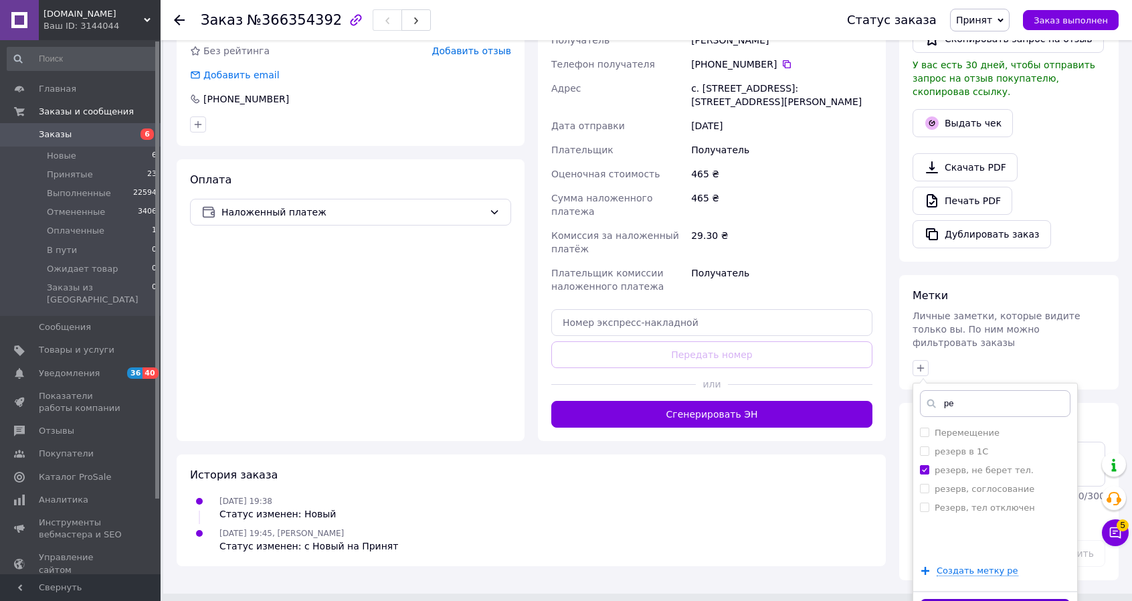
click at [970, 599] on button "Добавить метку" at bounding box center [995, 612] width 151 height 26
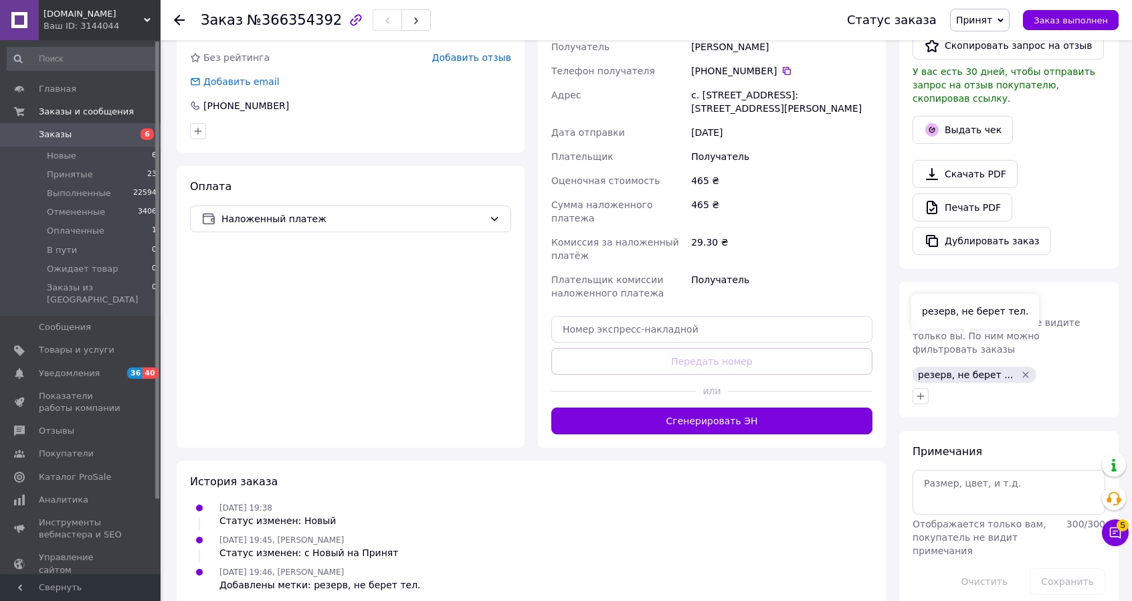
scroll to position [335, 0]
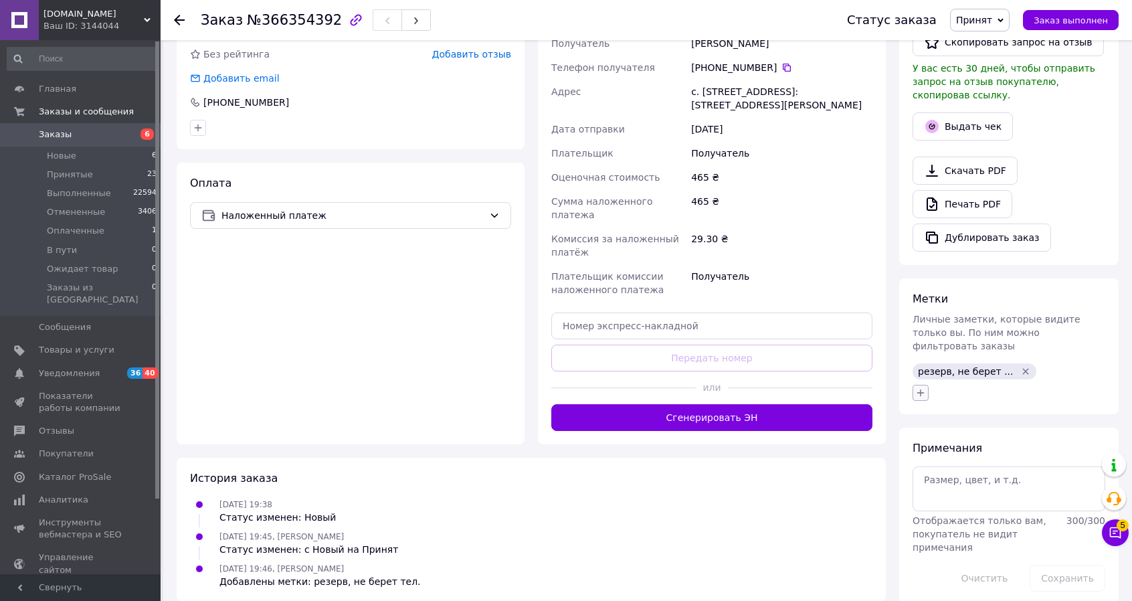
click at [921, 389] on icon "button" at bounding box center [920, 392] width 7 height 7
type input "ф"
click at [923, 452] on input "ФОП [PERSON_NAME]" at bounding box center [924, 456] width 9 height 9
checkbox input "true"
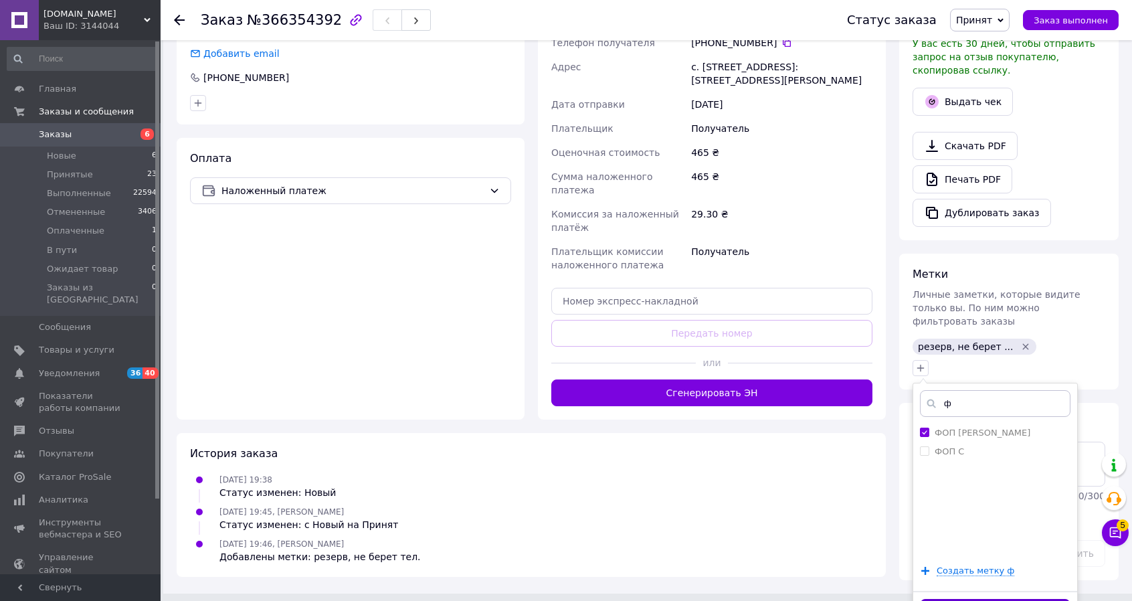
click at [1014, 599] on button "Добавить метку" at bounding box center [995, 612] width 151 height 26
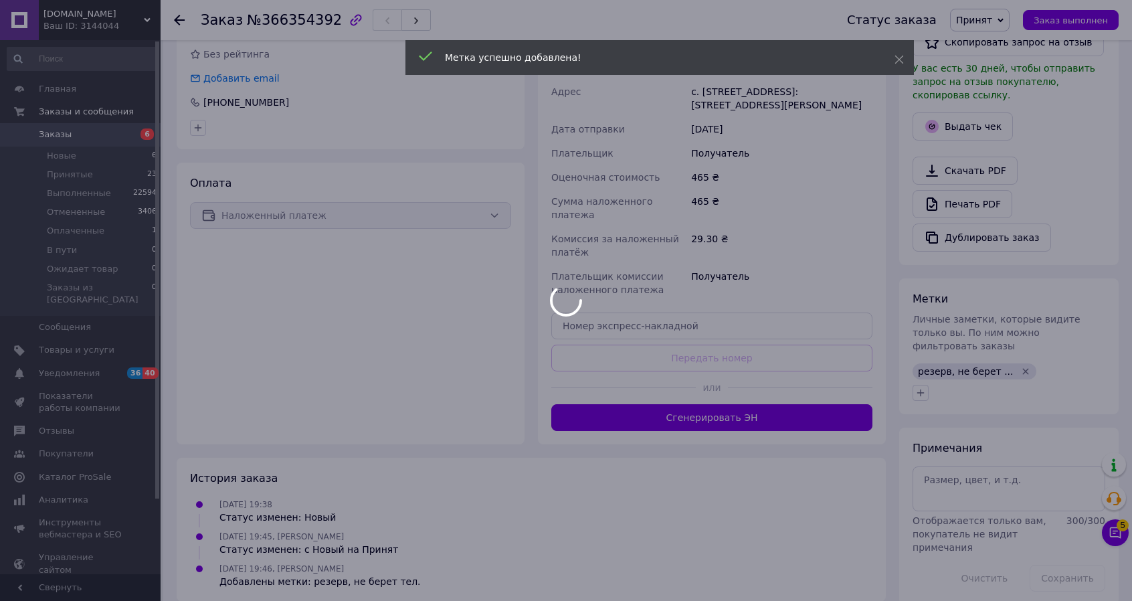
scroll to position [360, 0]
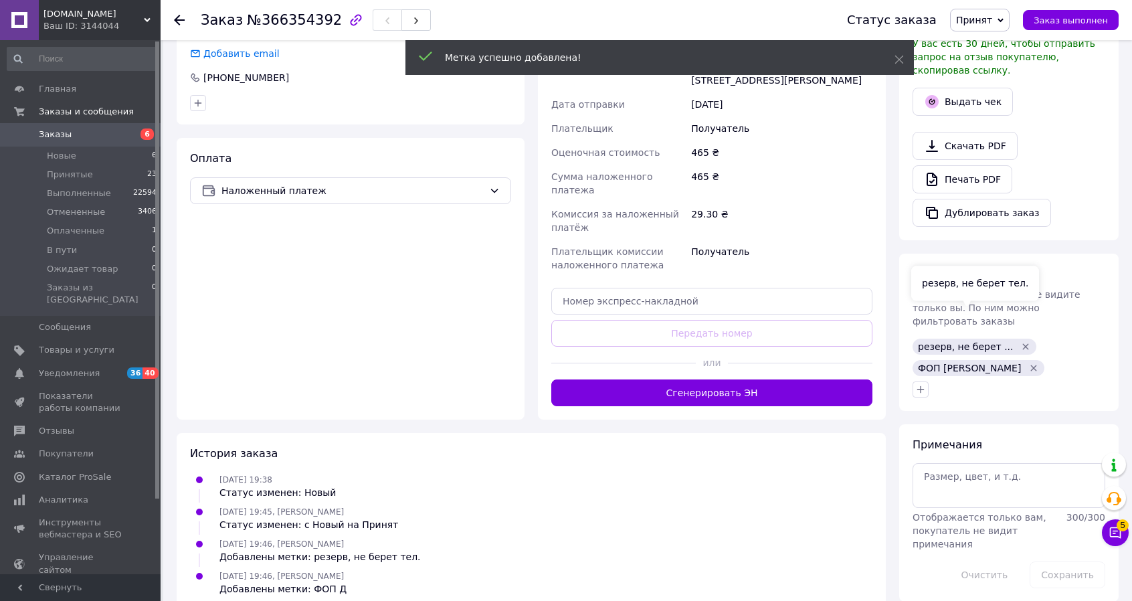
click at [1020, 341] on icon "Удалить метку" at bounding box center [1025, 346] width 11 height 11
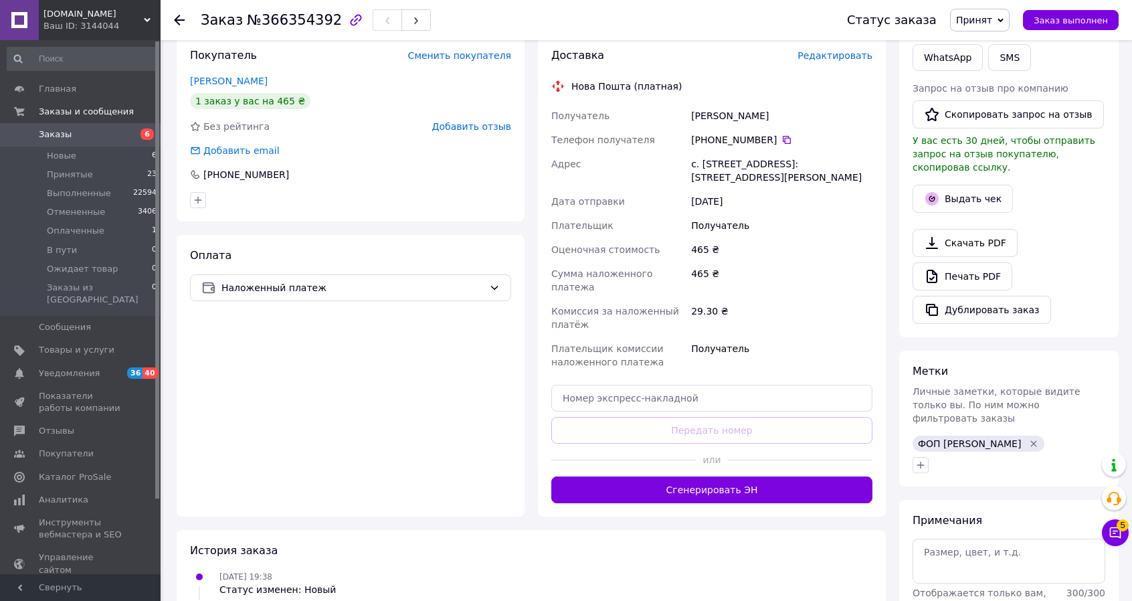
scroll to position [268, 0]
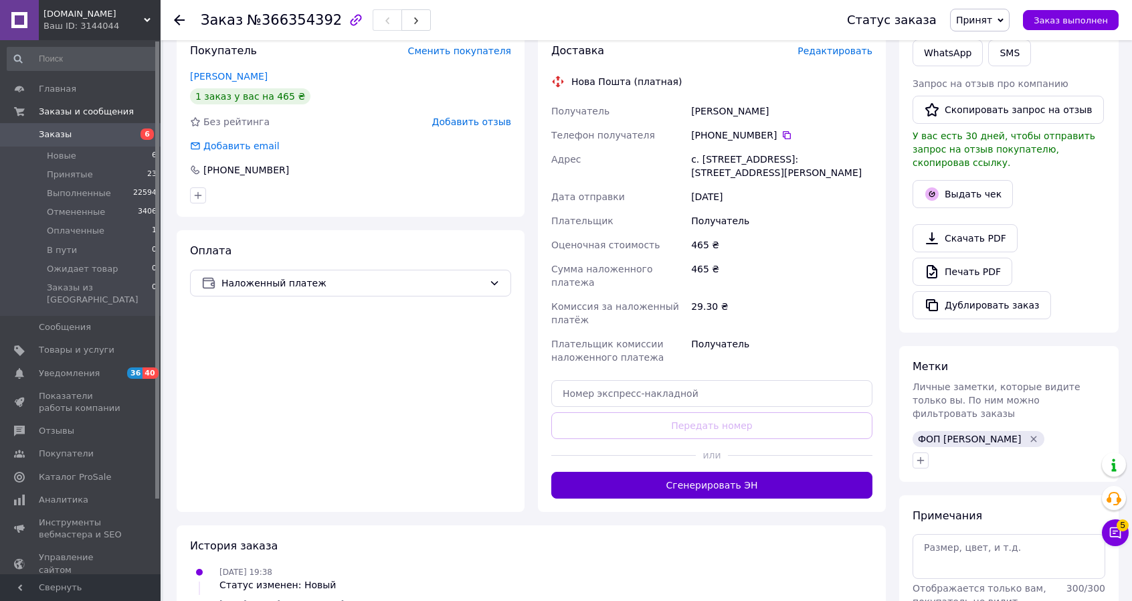
click at [734, 472] on button "Сгенерировать ЭН" at bounding box center [711, 485] width 321 height 27
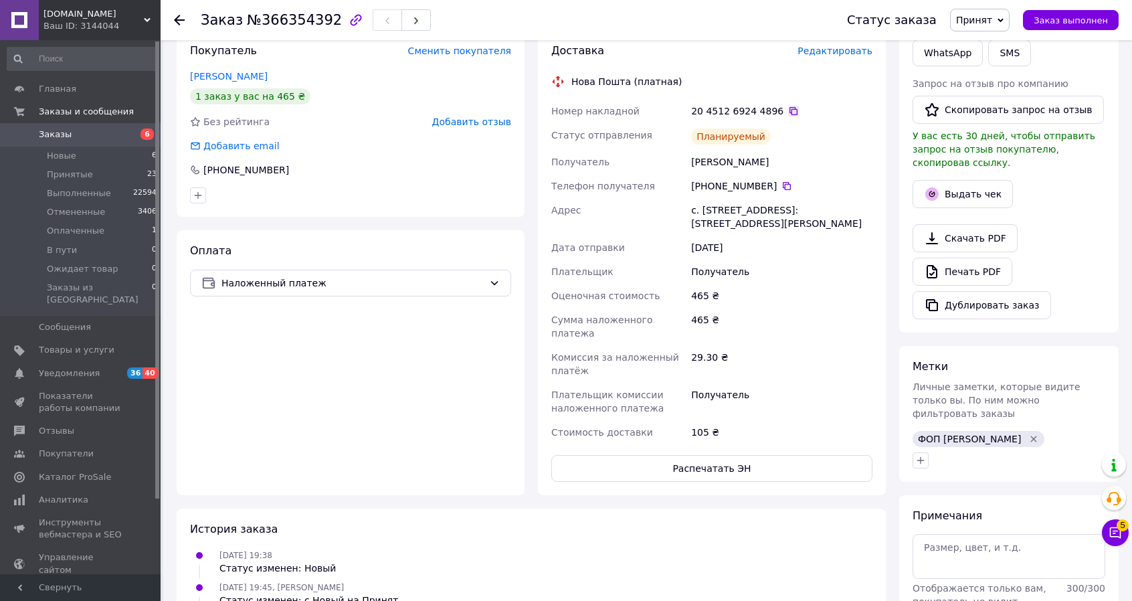
click at [788, 106] on icon at bounding box center [793, 111] width 11 height 11
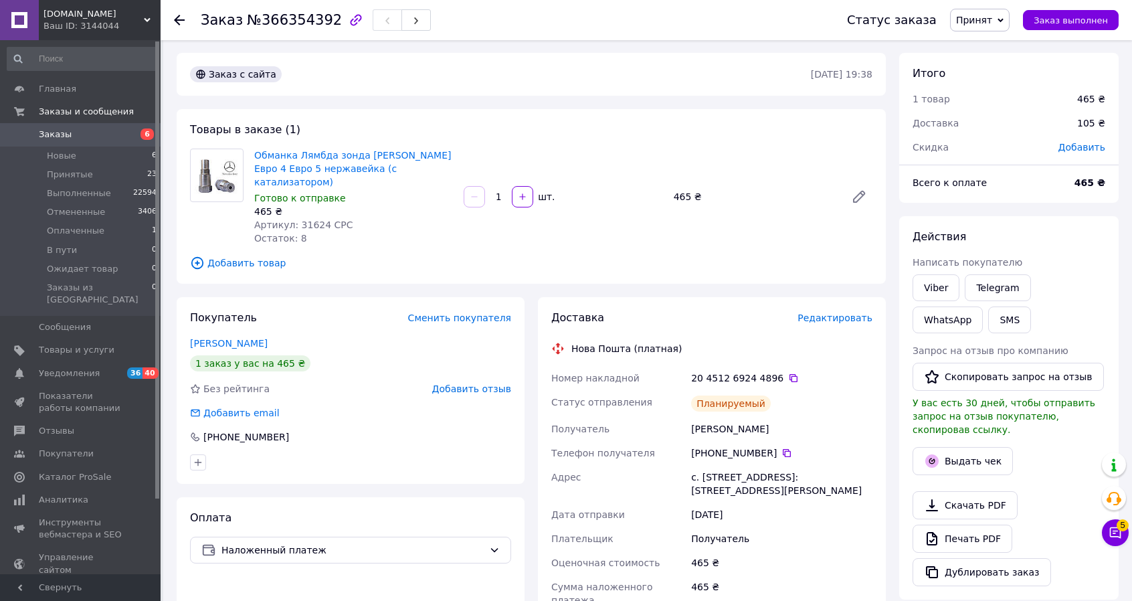
scroll to position [0, 0]
click at [40, 132] on span "Заказы" at bounding box center [55, 134] width 33 height 12
